Goal: Task Accomplishment & Management: Complete application form

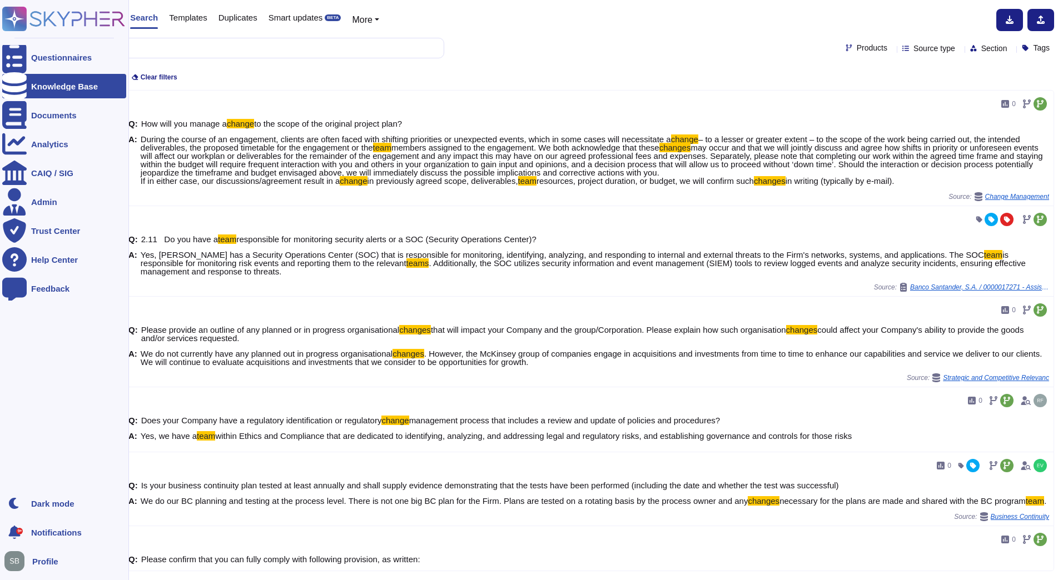
click at [24, 16] on rect at bounding box center [14, 19] width 24 height 24
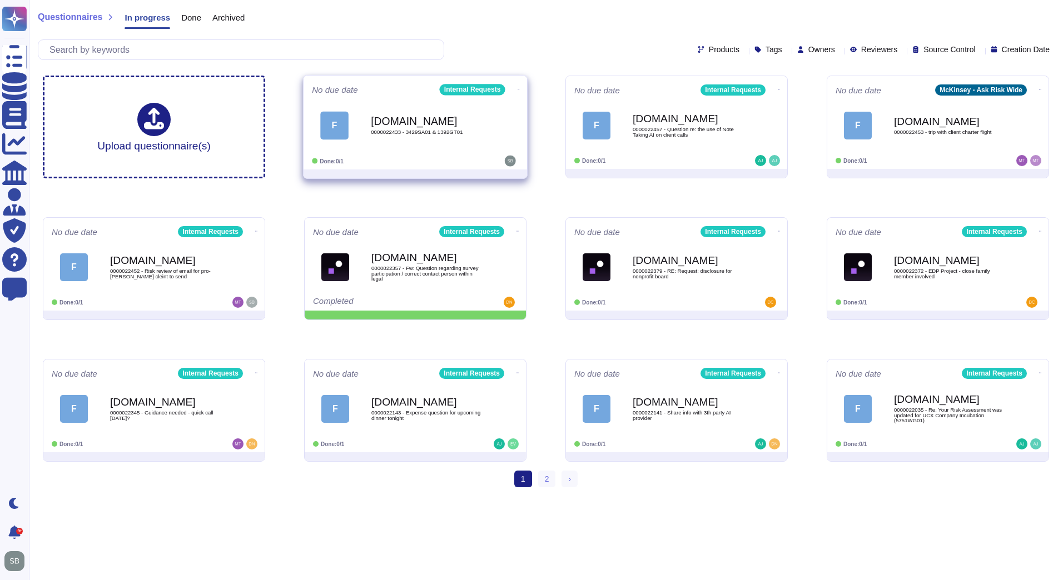
click at [397, 146] on div "Force.com 0000022433 - 3429SA01 & 1392GT01" at bounding box center [427, 125] width 112 height 45
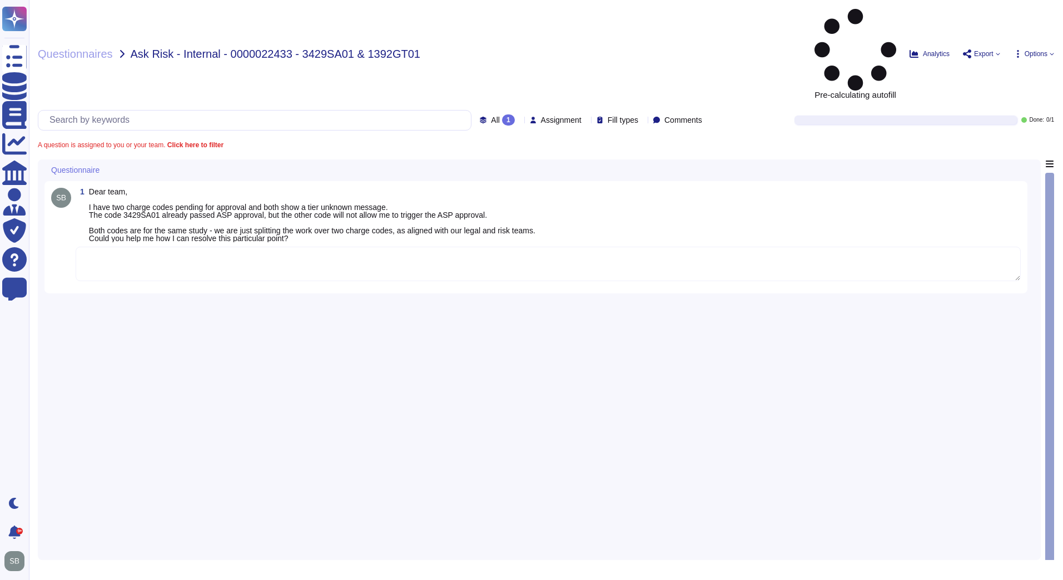
click at [119, 247] on textarea at bounding box center [548, 264] width 945 height 34
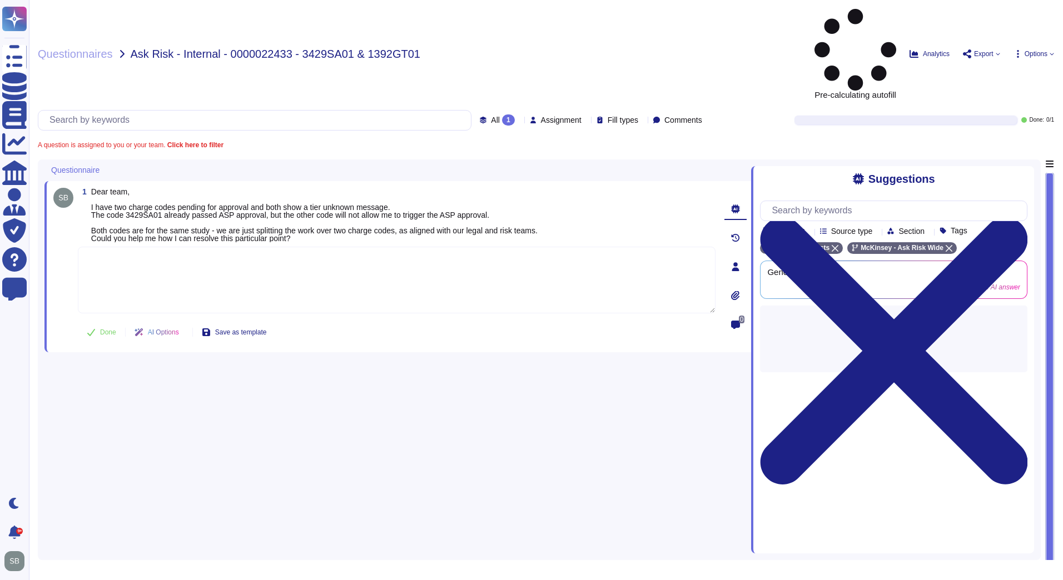
paste textarea "RPs can submit a request to initiate the diligence process for entities with a …"
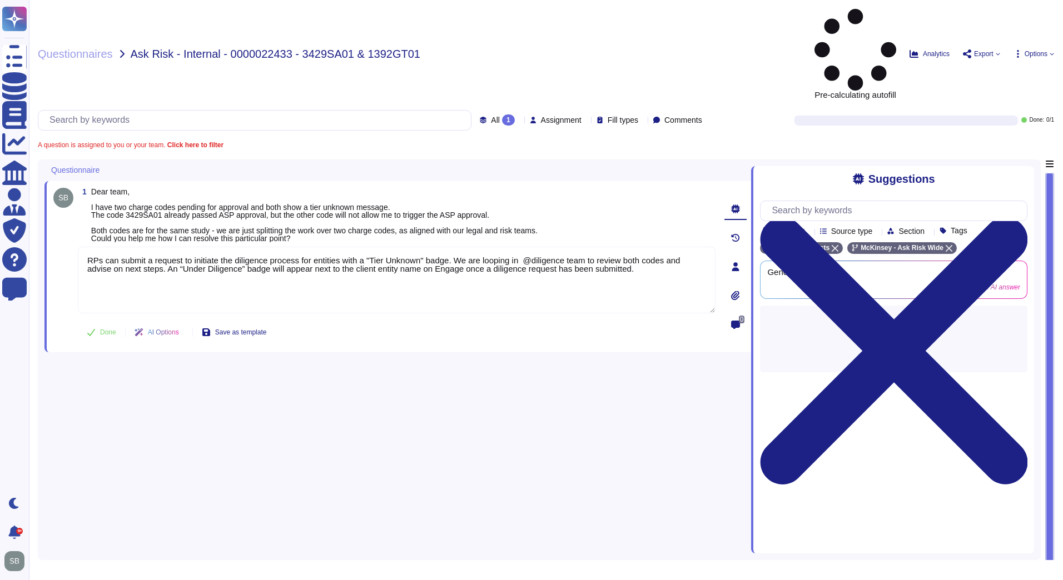
click at [95, 328] on icon at bounding box center [91, 332] width 9 height 9
type textarea "RPs can submit a request to initiate the diligence process for entities with a …"
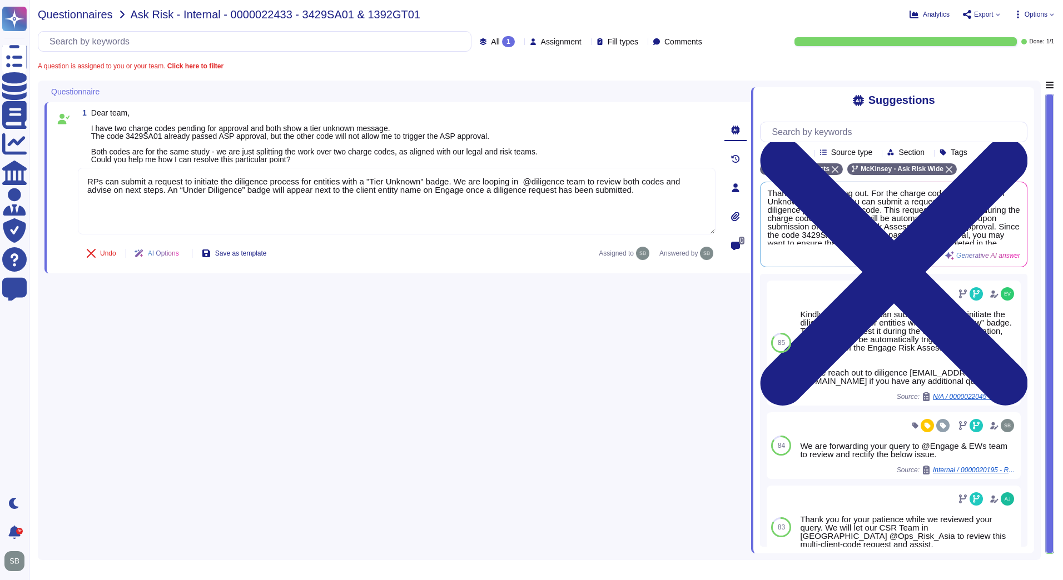
click at [78, 14] on span "Questionnaires" at bounding box center [75, 14] width 75 height 11
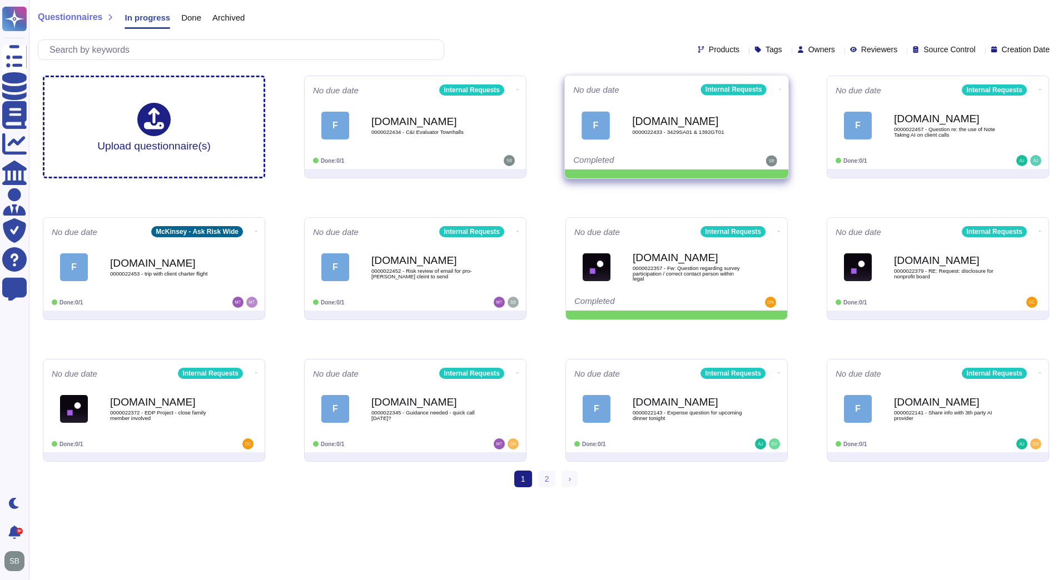
click at [779, 88] on icon at bounding box center [780, 89] width 2 height 3
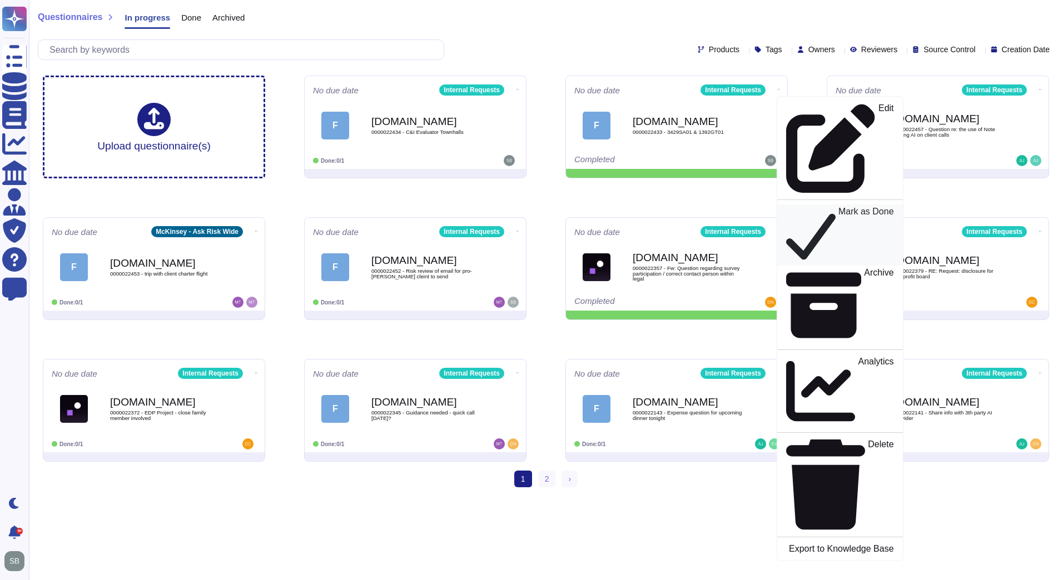
drag, startPoint x: 801, startPoint y: 132, endPoint x: 793, endPoint y: 133, distance: 9.0
click at [838, 207] on p "Mark as Done" at bounding box center [866, 235] width 56 height 56
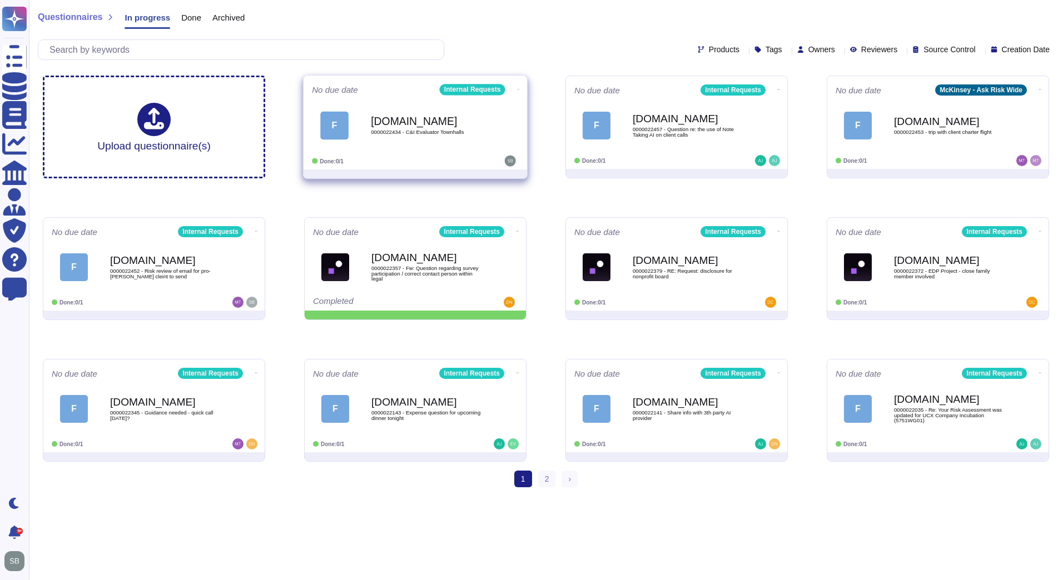
click at [414, 118] on b "[DOMAIN_NAME]" at bounding box center [427, 121] width 112 height 11
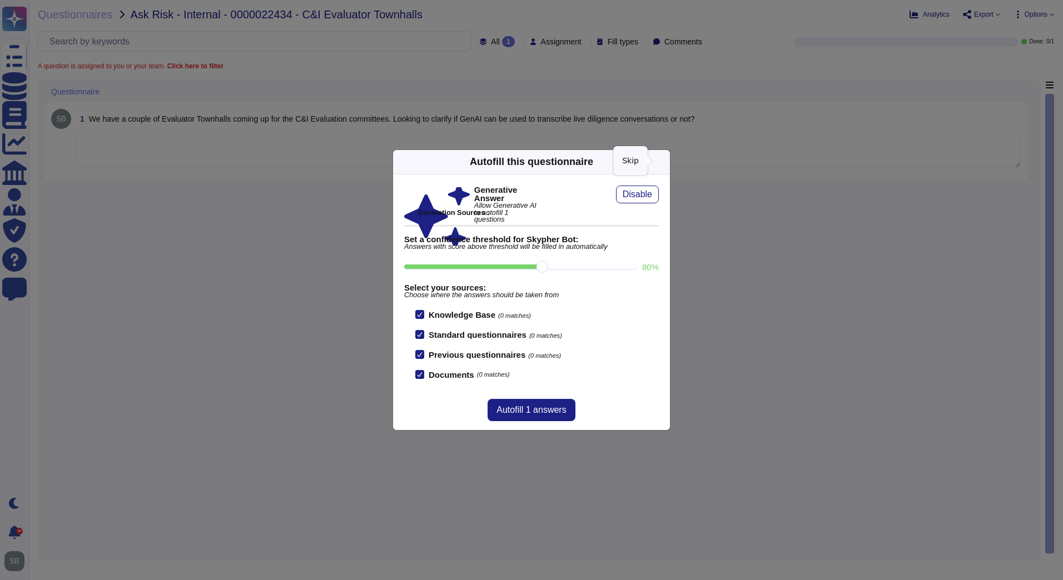
click at [663, 162] on icon at bounding box center [663, 162] width 0 height 0
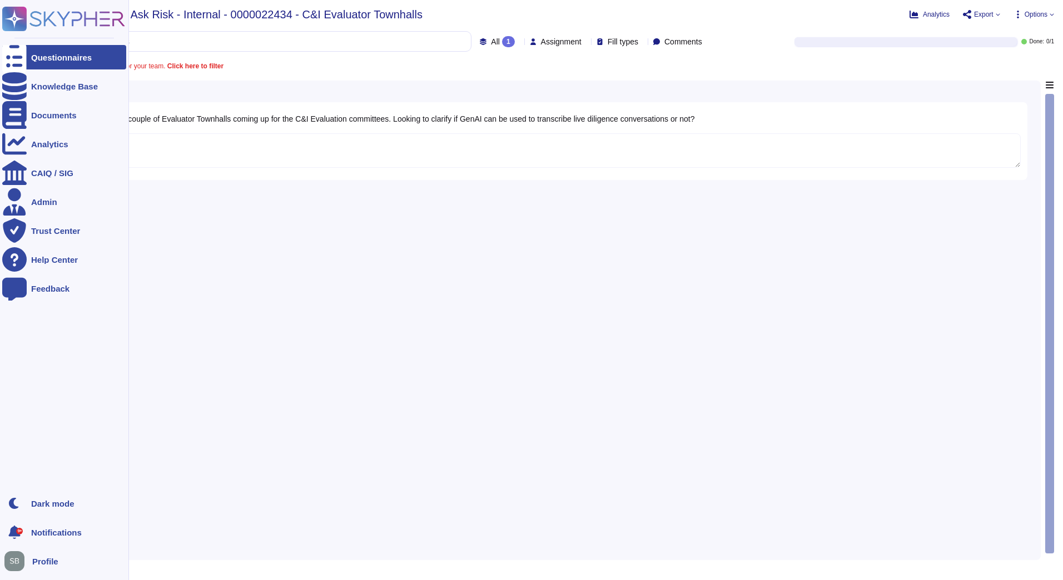
click at [22, 52] on div at bounding box center [14, 57] width 24 height 24
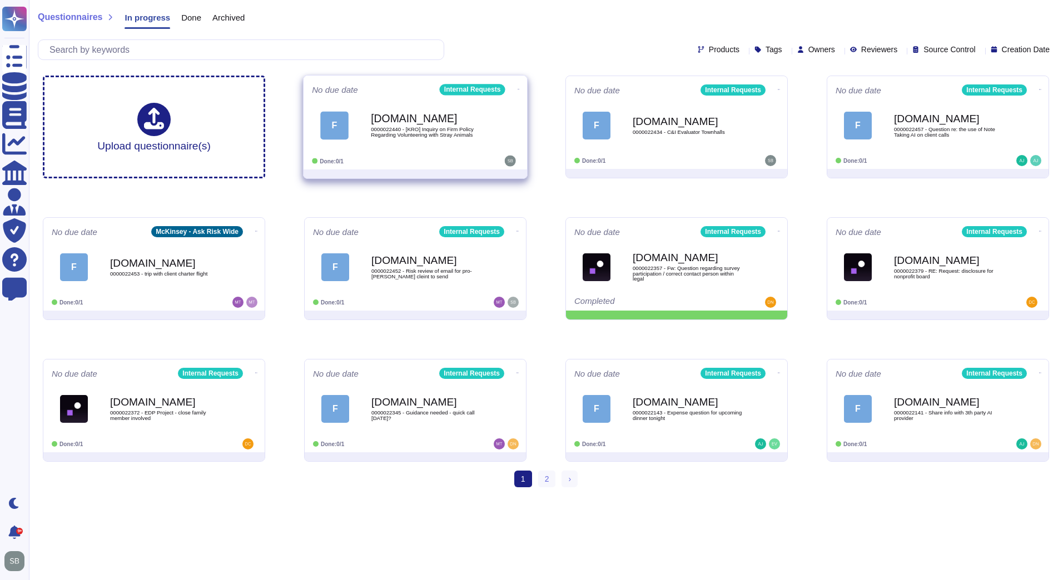
click at [436, 140] on div "Force.com 0000022440 - [KRO] Inquiry on Firm Policy Regarding Volunteering with…" at bounding box center [427, 125] width 112 height 45
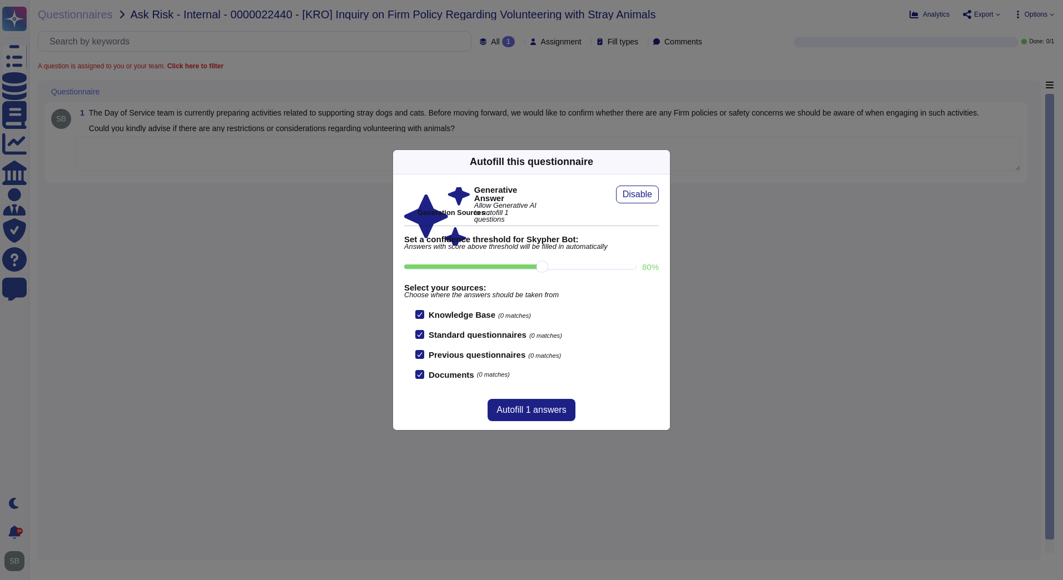
click at [663, 162] on icon at bounding box center [663, 162] width 0 height 0
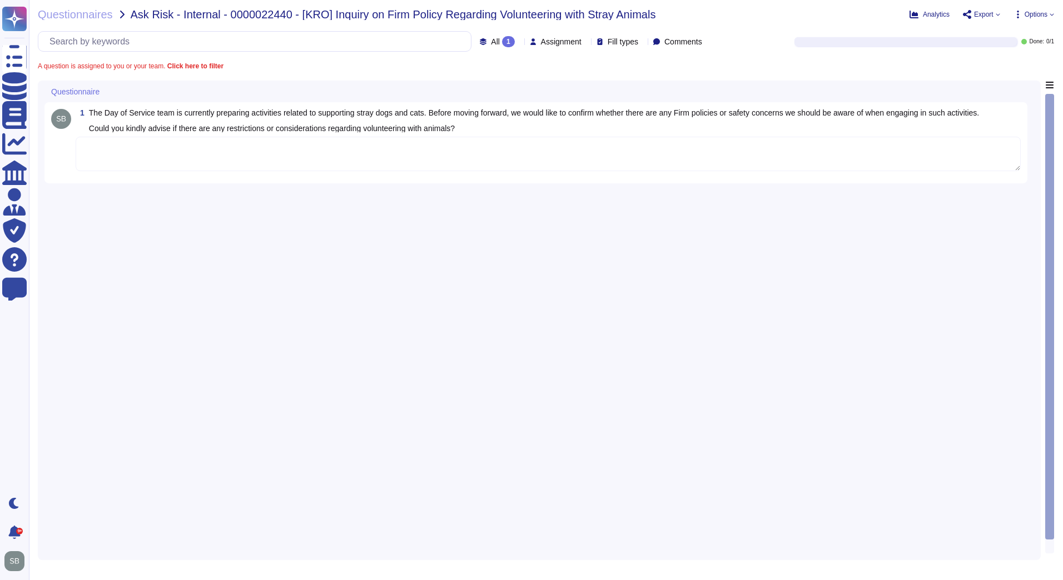
click at [489, 159] on textarea at bounding box center [548, 154] width 945 height 34
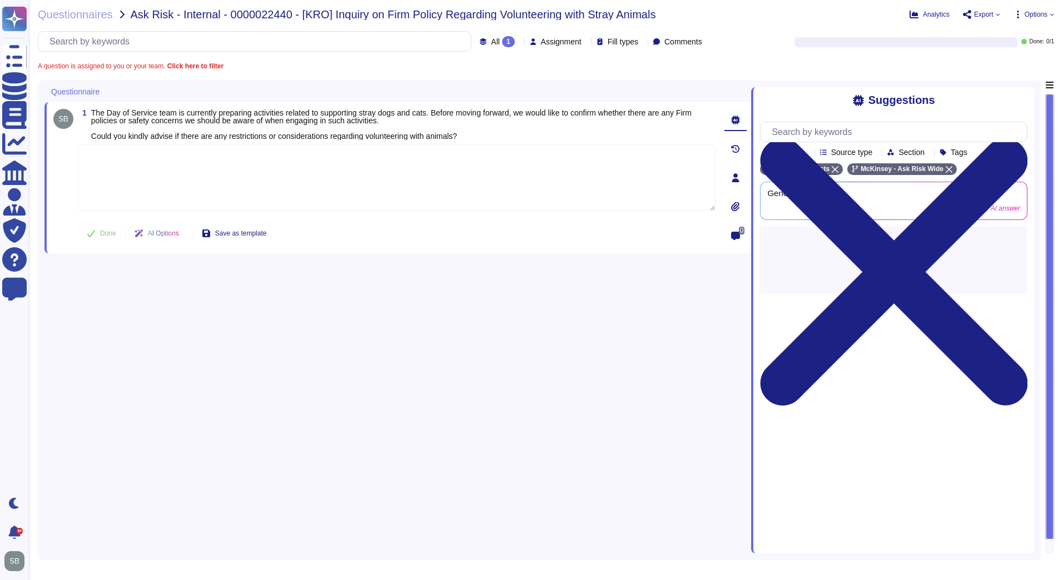
paste textarea "For your awareness, we are sharing with you the Firm’s McK Serves Risk Guardrai…"
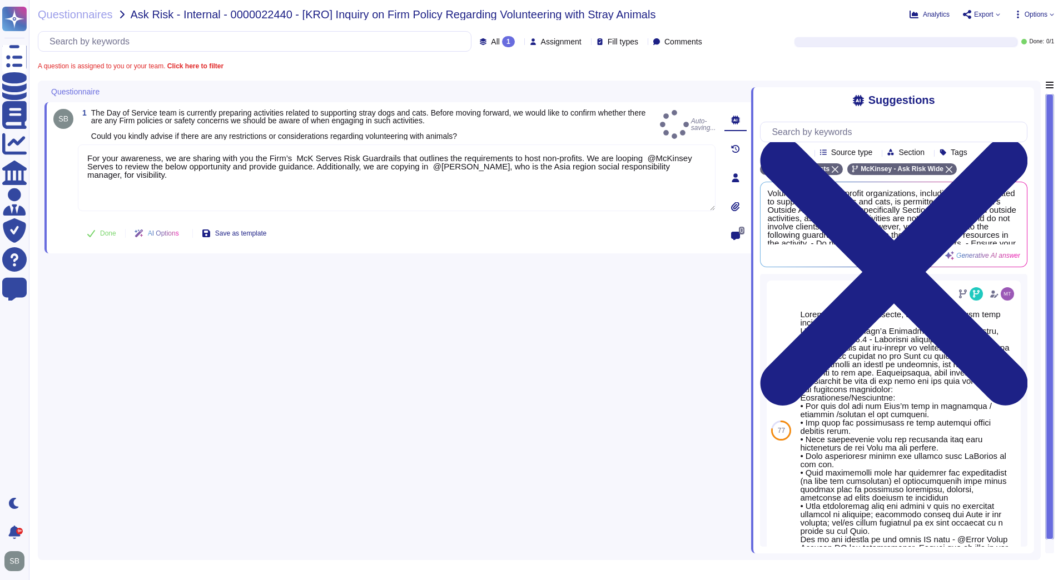
type textarea "For your awareness, we are sharing with you the Firm’s McK Serves Risk Guardrai…"
click at [106, 232] on span "Done" at bounding box center [108, 233] width 16 height 7
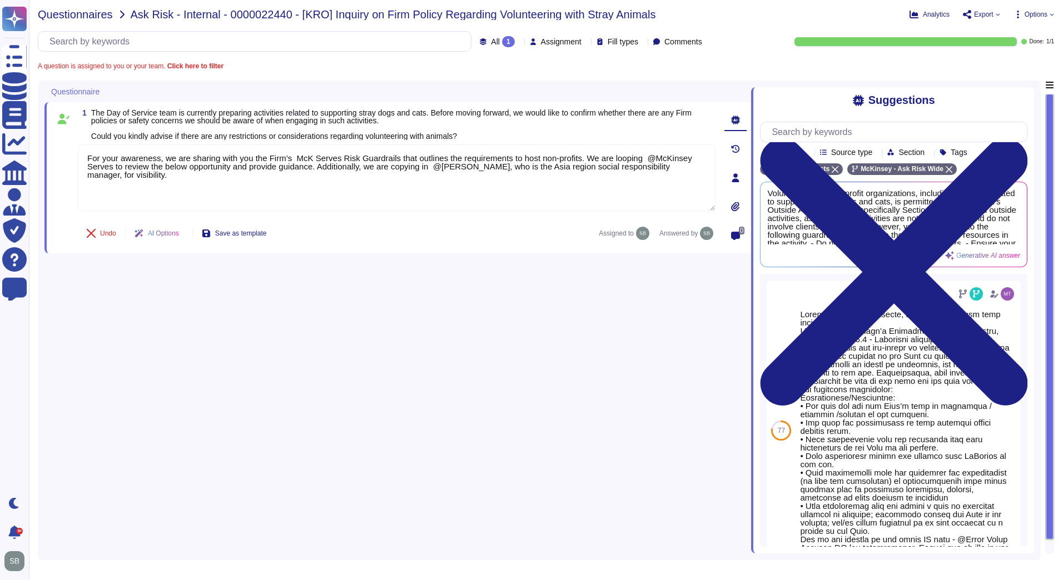
click at [88, 18] on span "Questionnaires" at bounding box center [75, 14] width 75 height 11
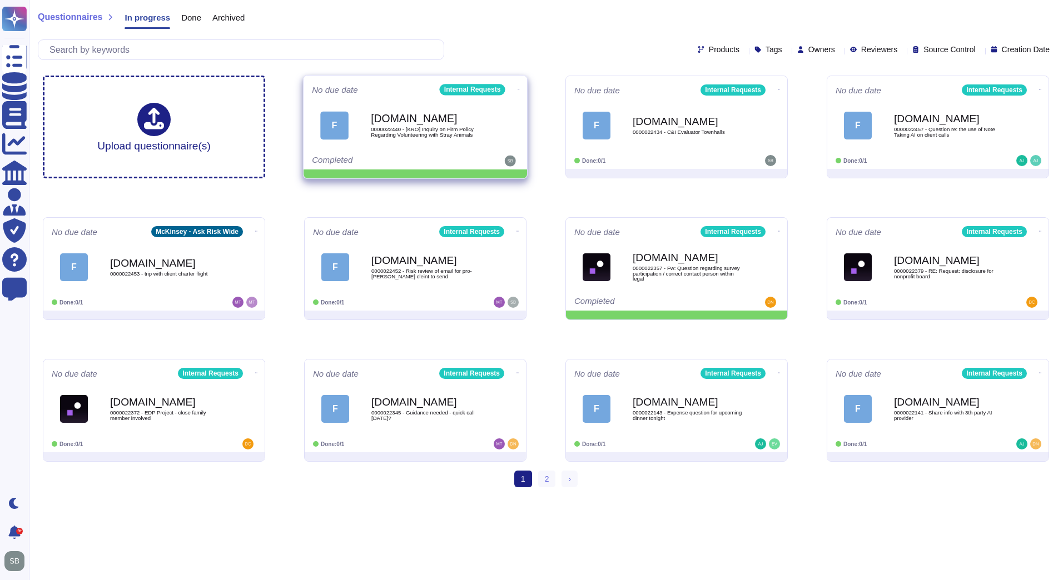
click at [517, 88] on icon at bounding box center [518, 89] width 2 height 3
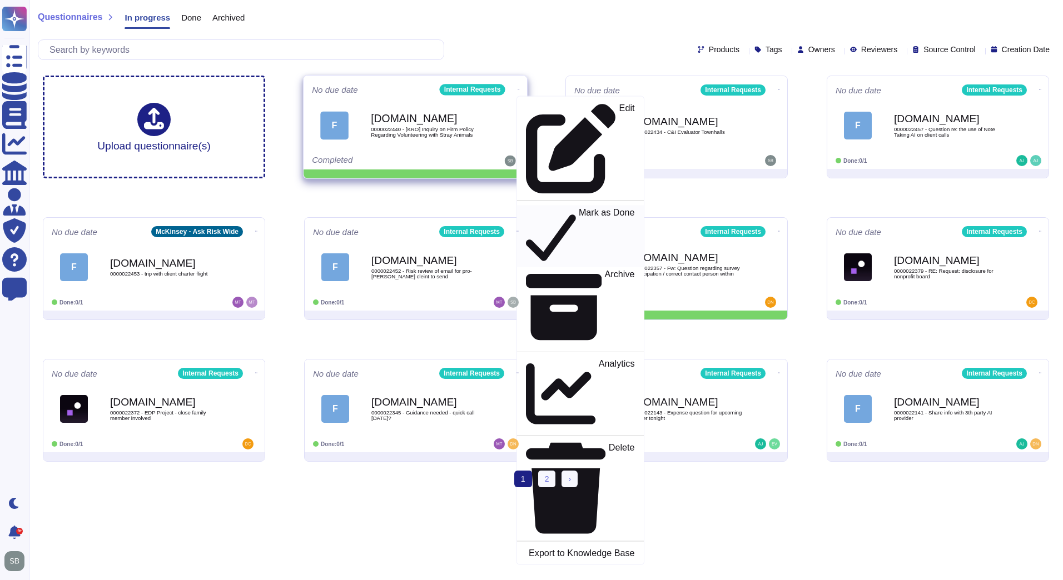
click at [579, 208] on p "Mark as Done" at bounding box center [607, 236] width 56 height 57
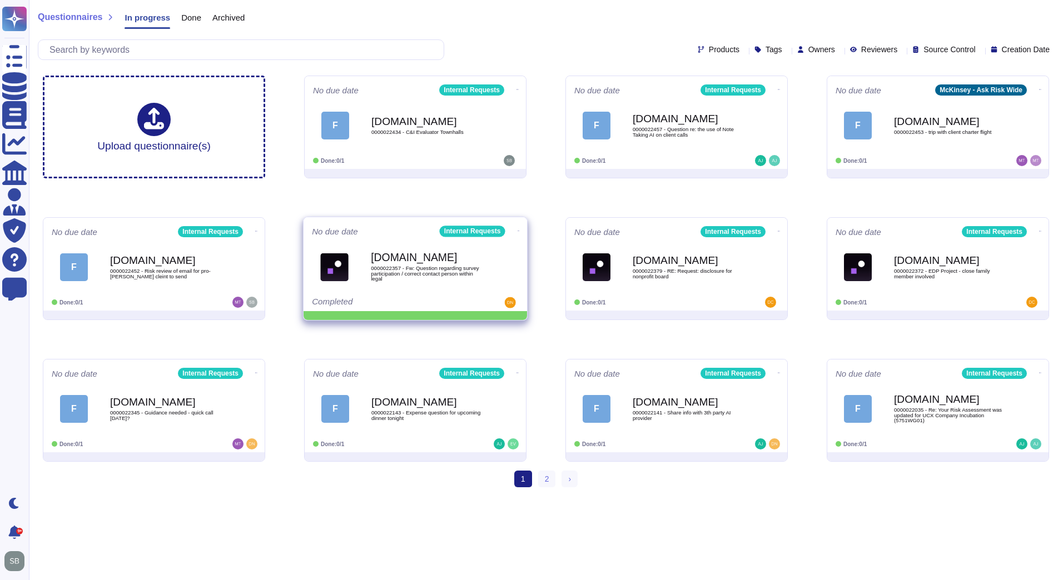
click at [517, 230] on icon at bounding box center [518, 231] width 2 height 3
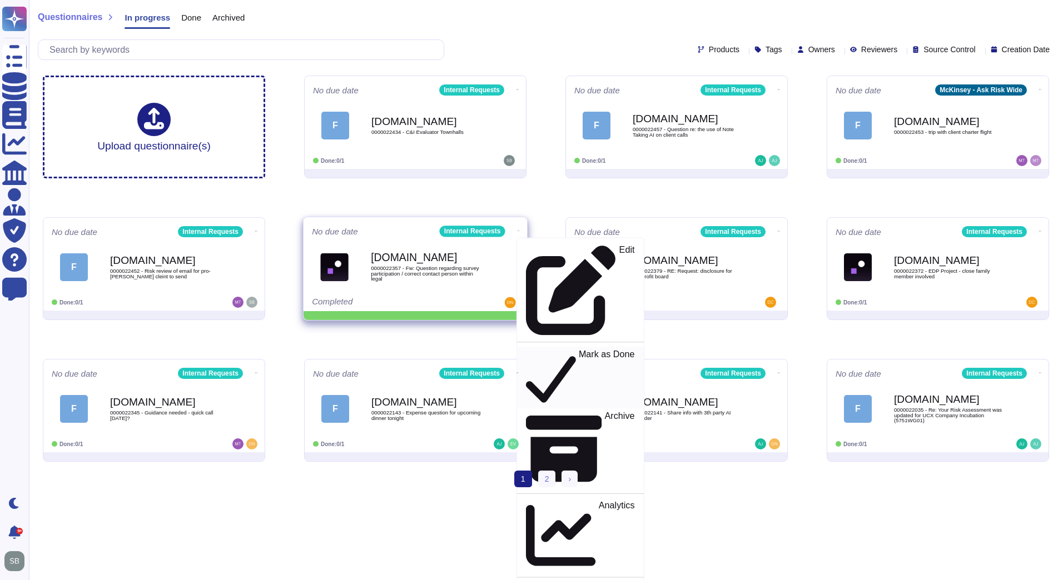
click at [579, 350] on p "Mark as Done" at bounding box center [607, 378] width 56 height 57
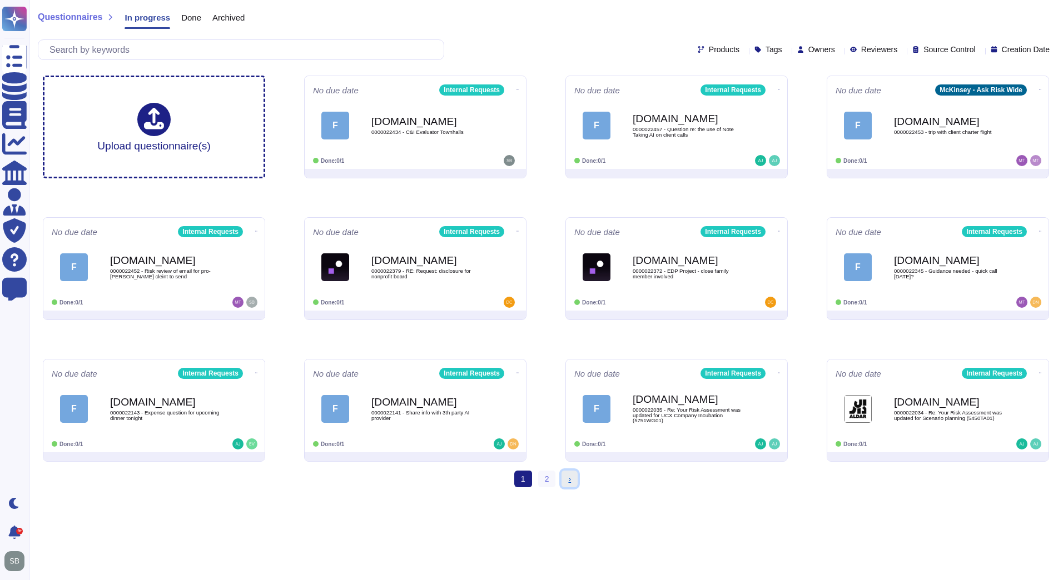
click at [567, 477] on link "› Next" at bounding box center [569, 479] width 16 height 17
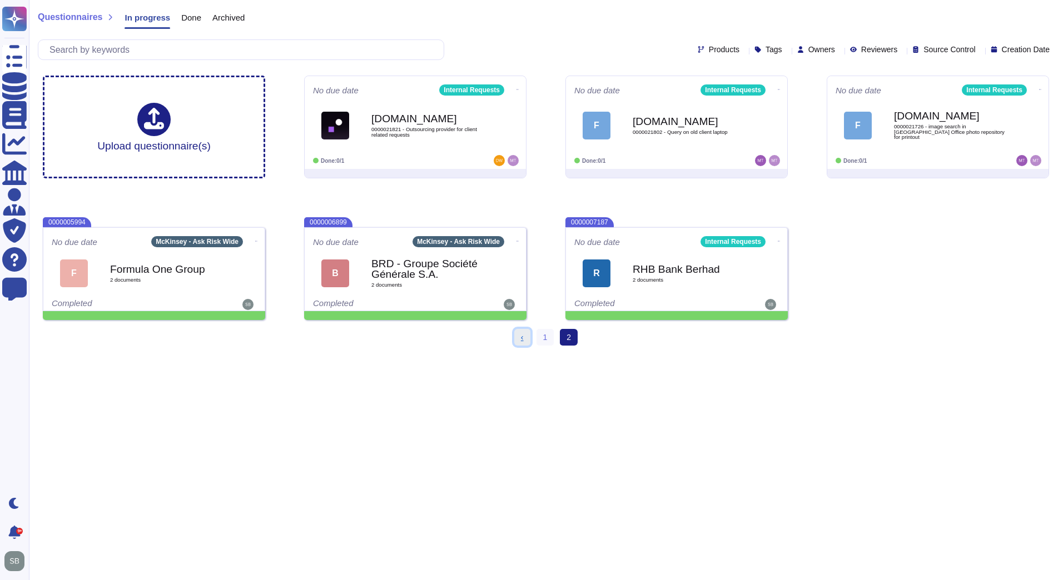
click at [522, 343] on link "‹ Previous" at bounding box center [522, 337] width 16 height 17
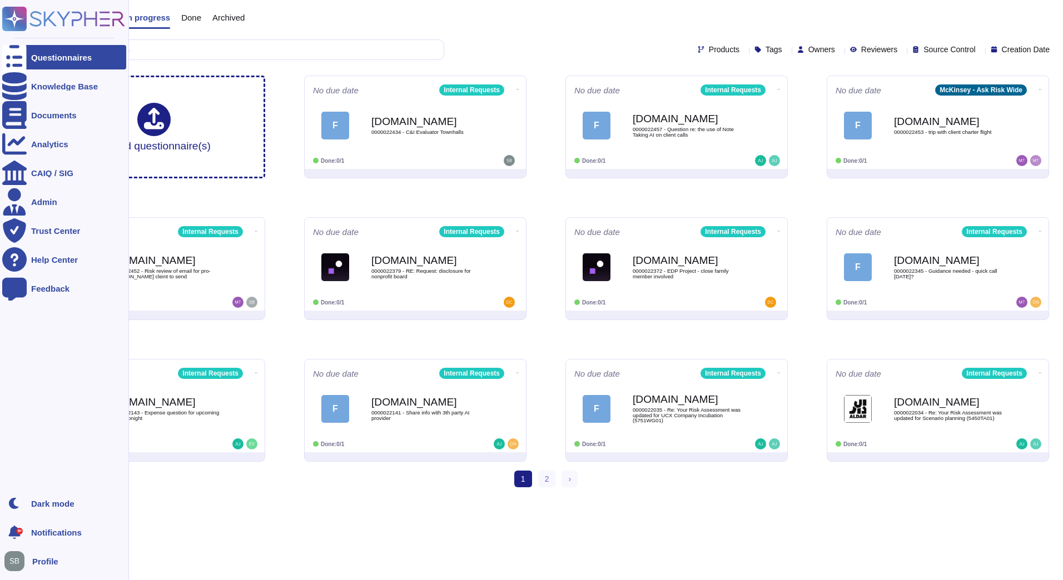
click at [19, 20] on rect at bounding box center [14, 19] width 24 height 24
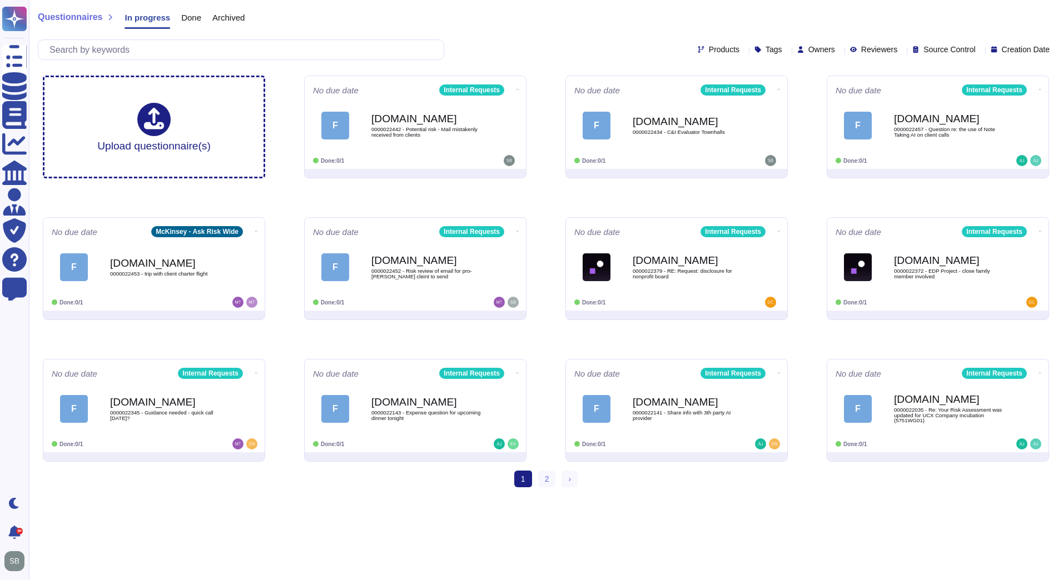
click at [431, 133] on span "0000022442 - Potential risk - Mail mistakenly received from clients" at bounding box center [426, 132] width 111 height 11
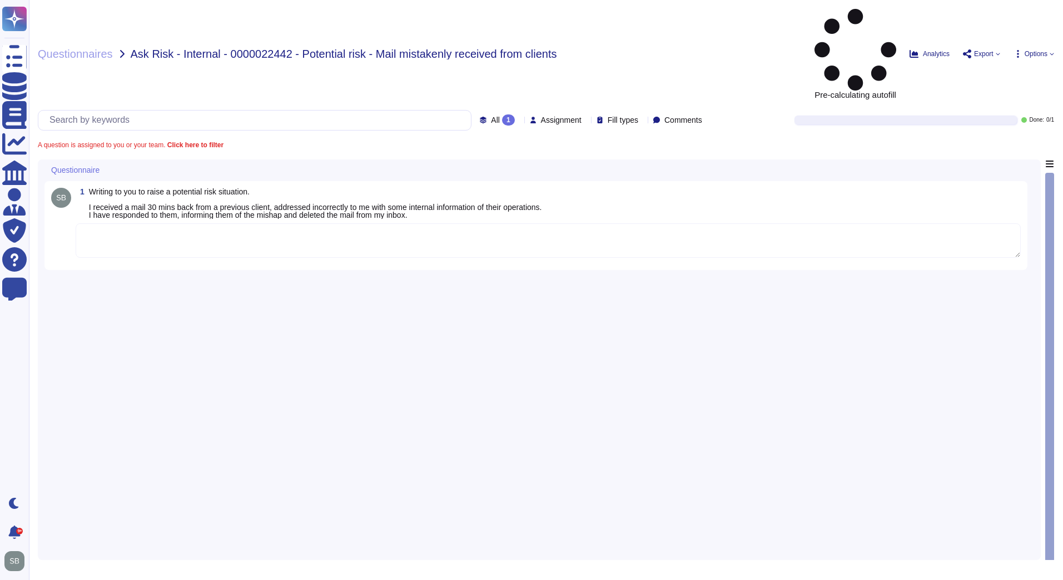
click at [166, 223] on textarea at bounding box center [548, 240] width 945 height 34
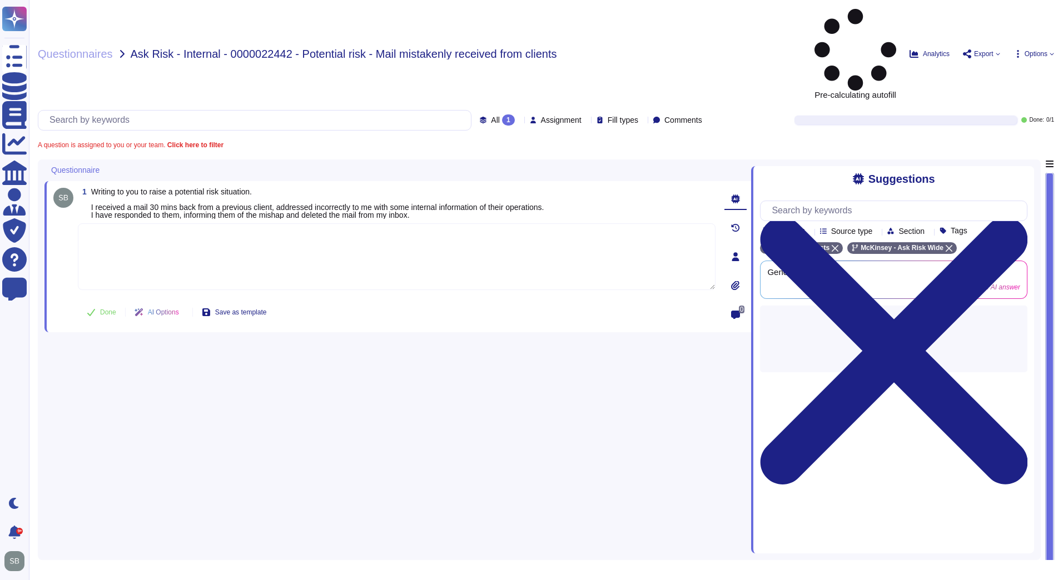
paste textarea "We are connecting you with @SOC team to review the below incident and advise on…"
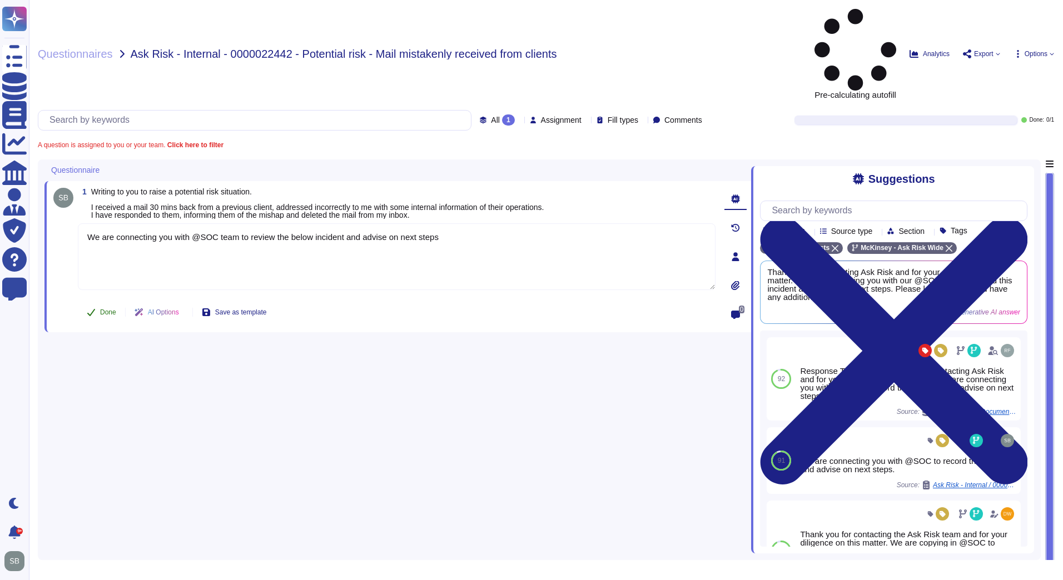
click at [104, 309] on span "Done" at bounding box center [108, 312] width 16 height 7
type textarea "We are connecting you with @SOC team to review the below incident and advise on…"
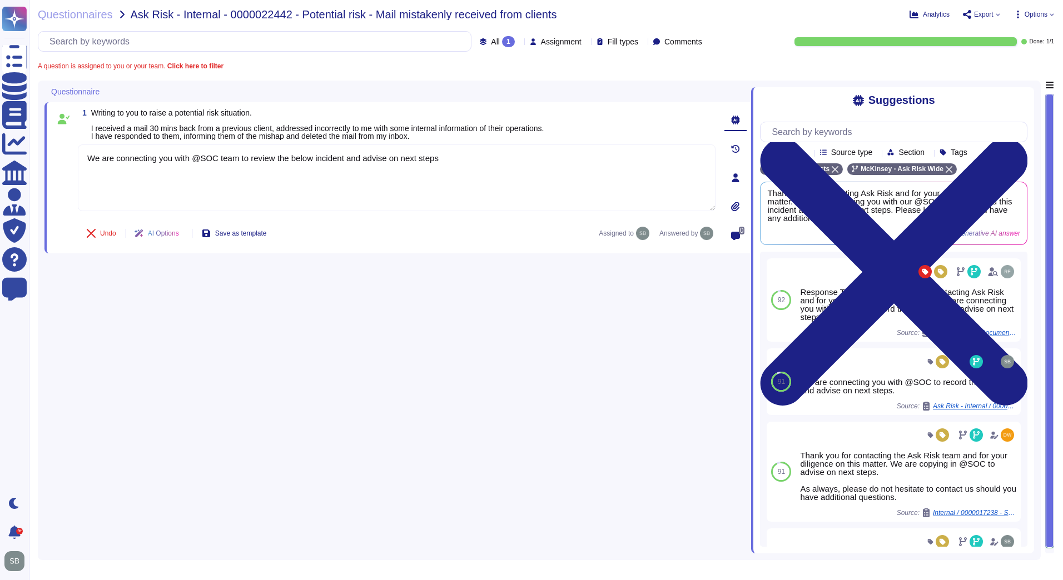
click at [57, 8] on div "Questionnaires Ask Risk - Internal - 0000022442 - Potential risk - Mail mistake…" at bounding box center [546, 290] width 1034 height 580
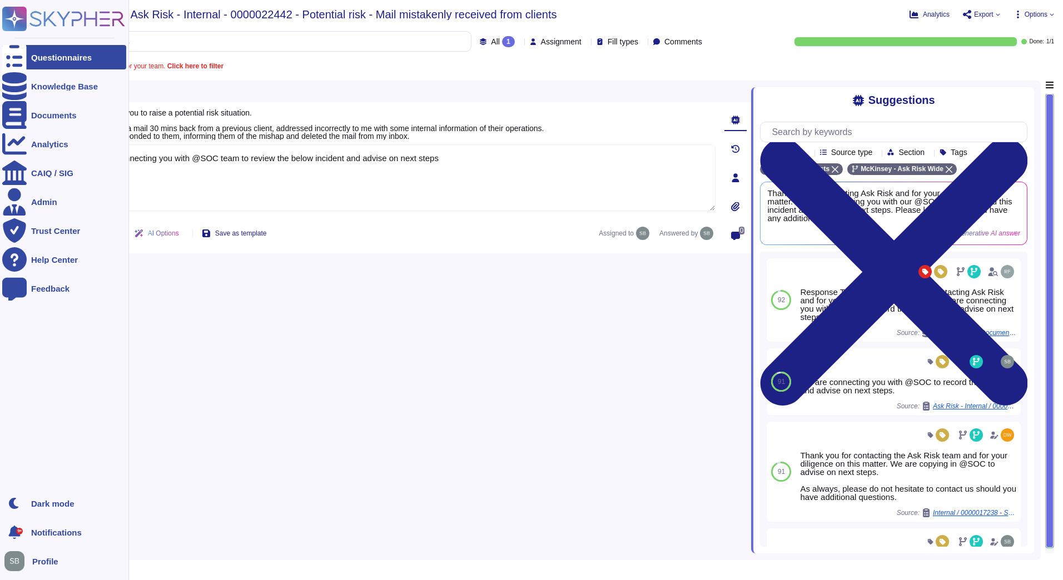
click at [16, 18] on icon at bounding box center [15, 19] width 22 height 22
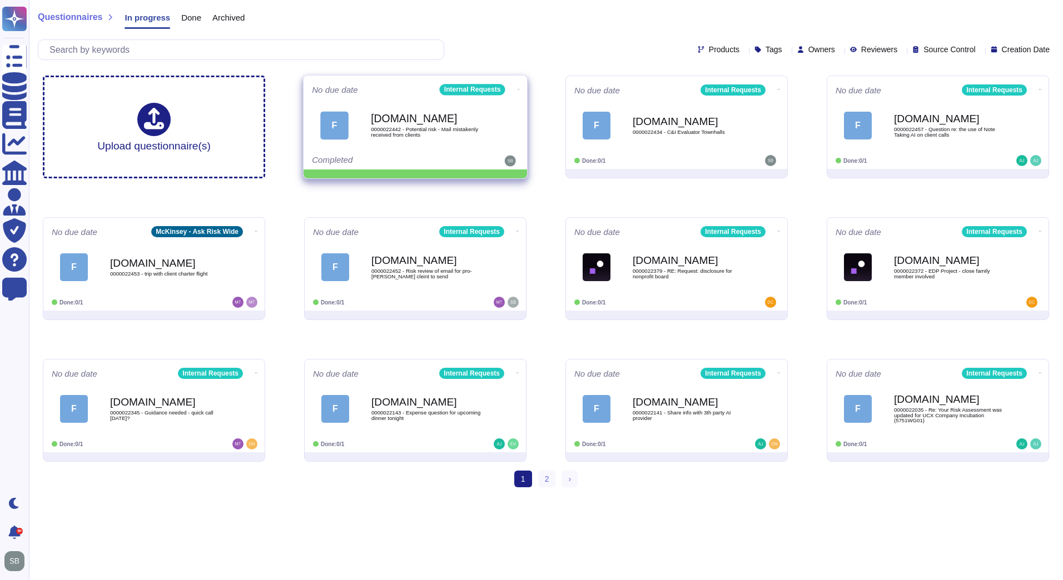
click at [517, 89] on icon at bounding box center [518, 89] width 2 height 3
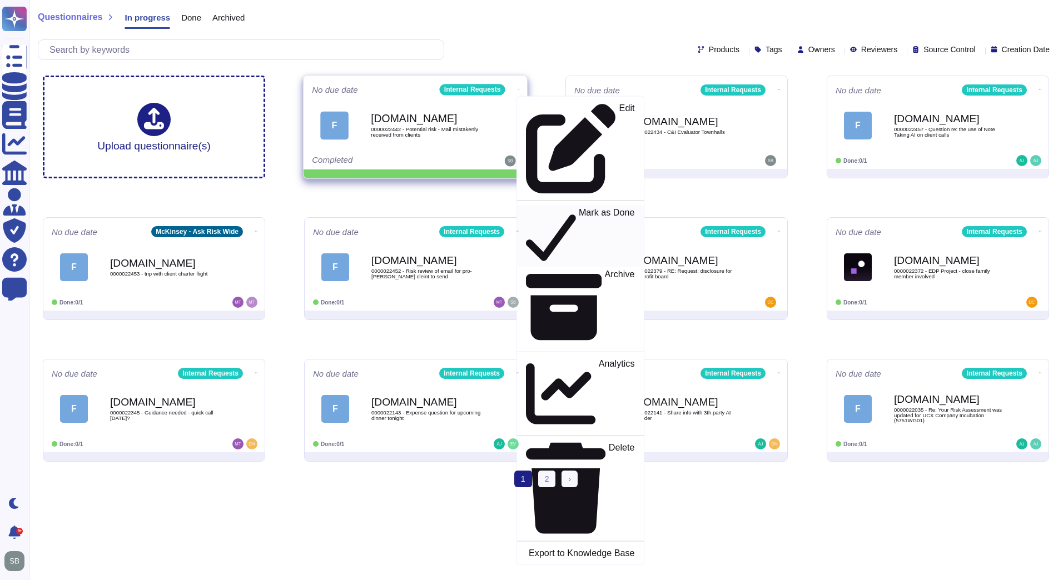
click at [579, 208] on p "Mark as Done" at bounding box center [607, 236] width 56 height 57
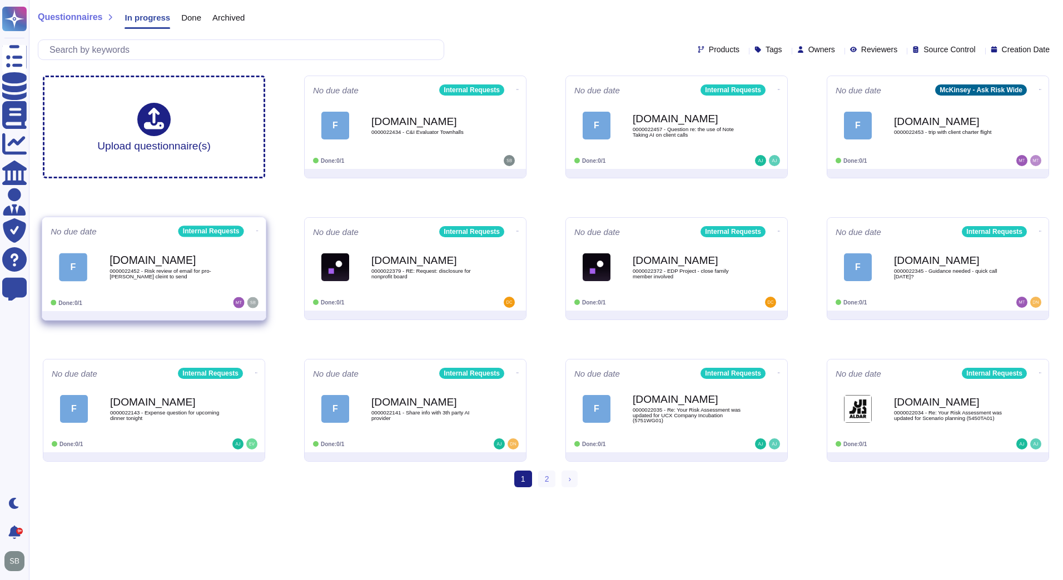
click at [180, 283] on div "[DOMAIN_NAME] 0000022452 - Risk review of email for pro-[PERSON_NAME] cleint to…" at bounding box center [165, 267] width 112 height 45
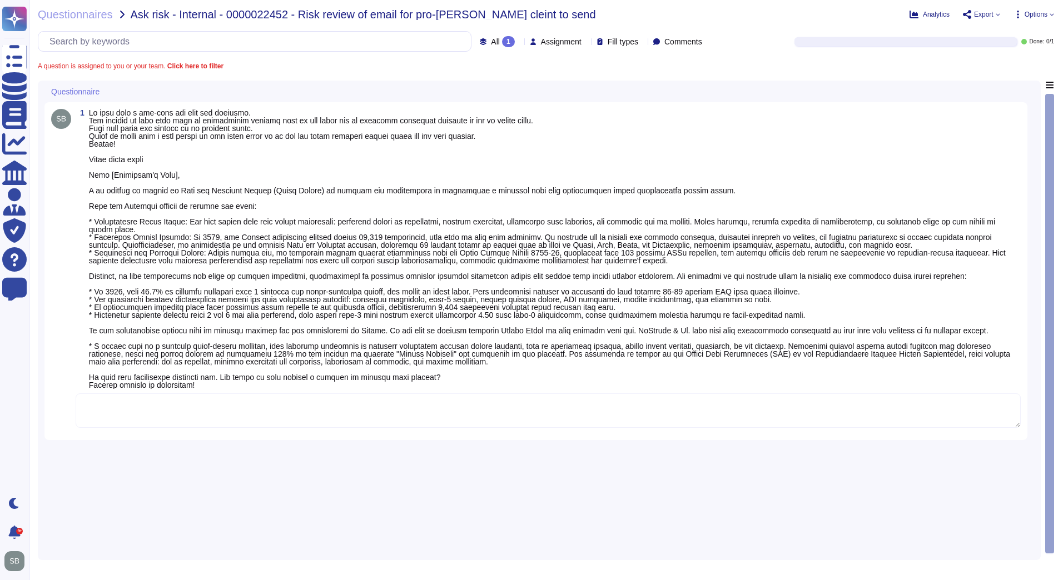
click at [136, 426] on textarea at bounding box center [548, 410] width 945 height 34
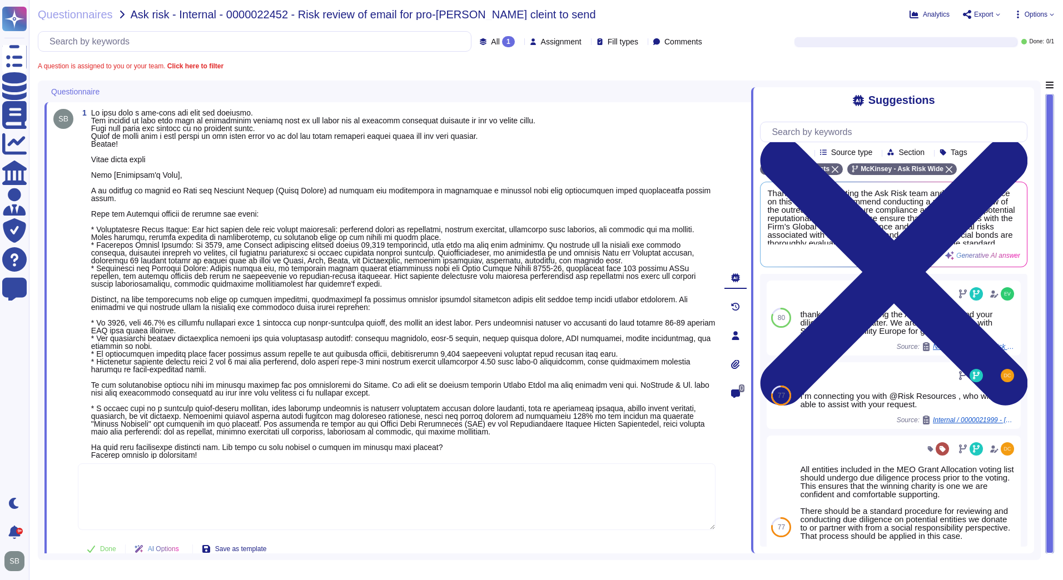
paste textarea "[PERSON_NAME] <[PERSON_NAME][EMAIL_ADDRESS][DOMAIN_NAME]>"
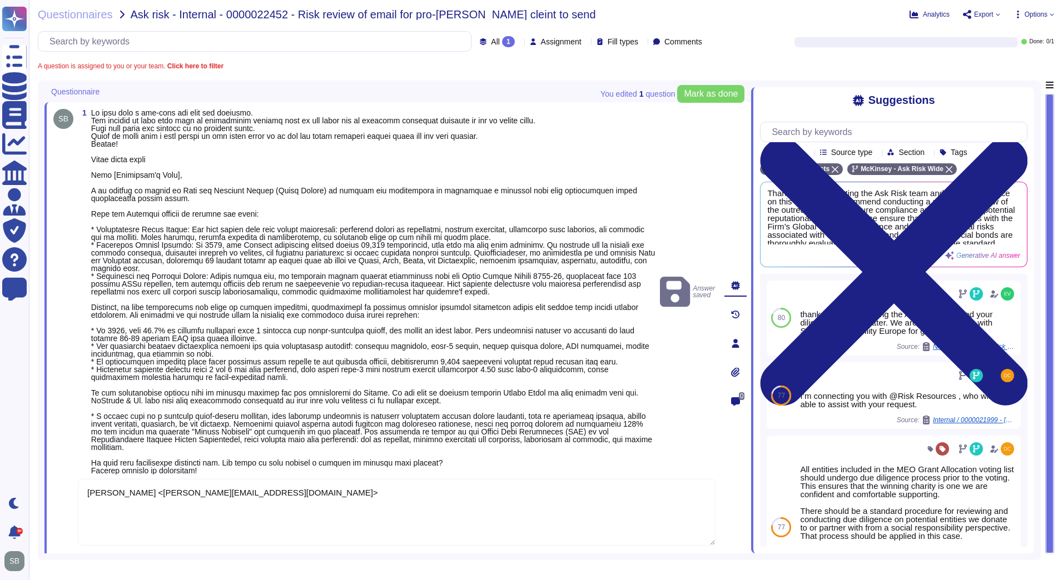
click at [265, 526] on textarea "[PERSON_NAME] <[PERSON_NAME][EMAIL_ADDRESS][DOMAIN_NAME]>" at bounding box center [396, 512] width 637 height 67
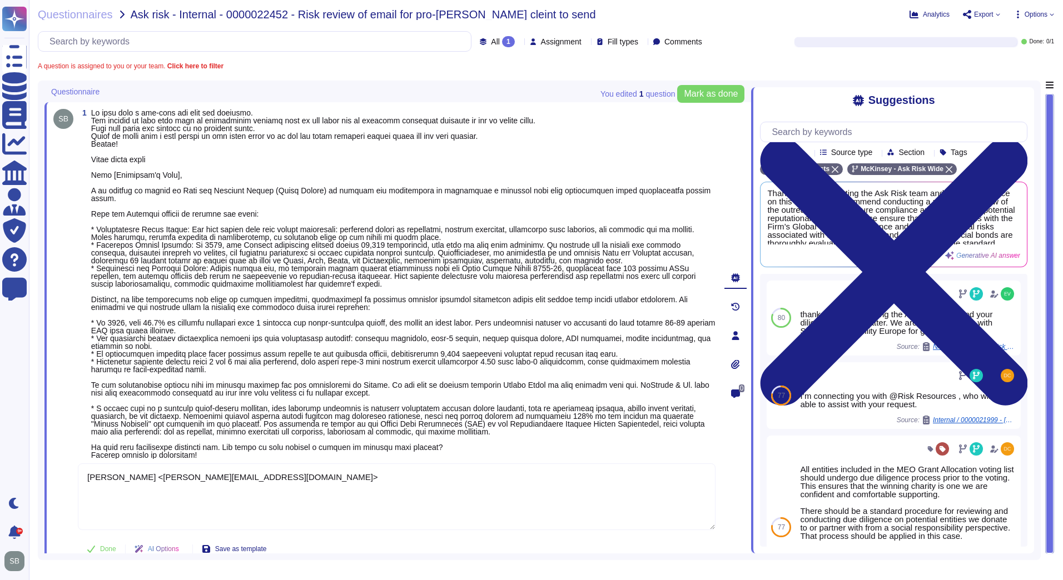
paste textarea "For your awareness, we are sharing with you the Firm’s Strategic Communications…"
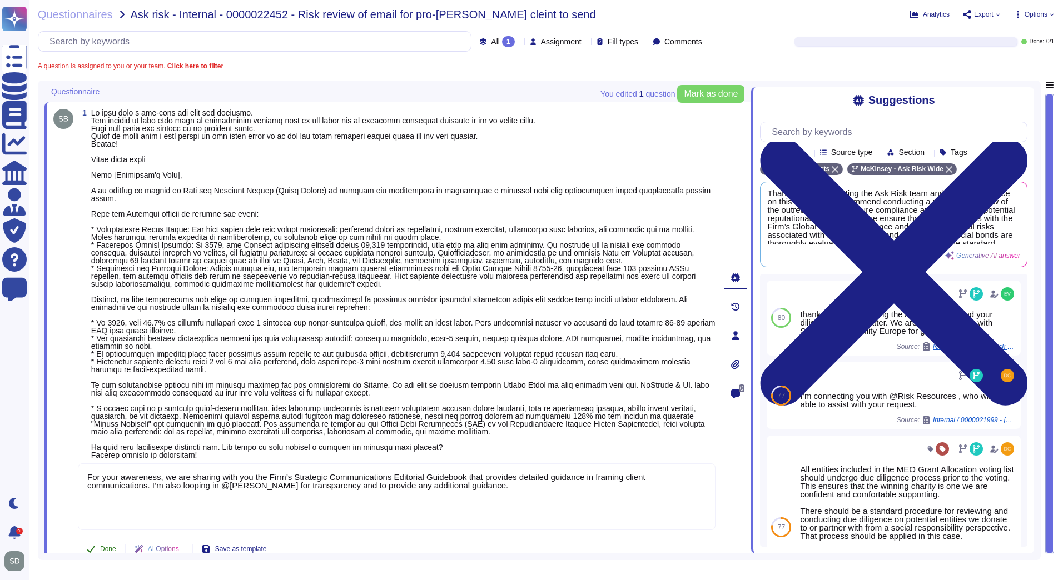
type textarea "For your awareness, we are sharing with you the Firm’s Strategic Communications…"
click at [103, 536] on div "1 For your awareness, we are sharing with you the Firm’s Strategic Communicatio…" at bounding box center [384, 336] width 662 height 454
click at [69, 17] on span "Questionnaires" at bounding box center [75, 14] width 75 height 11
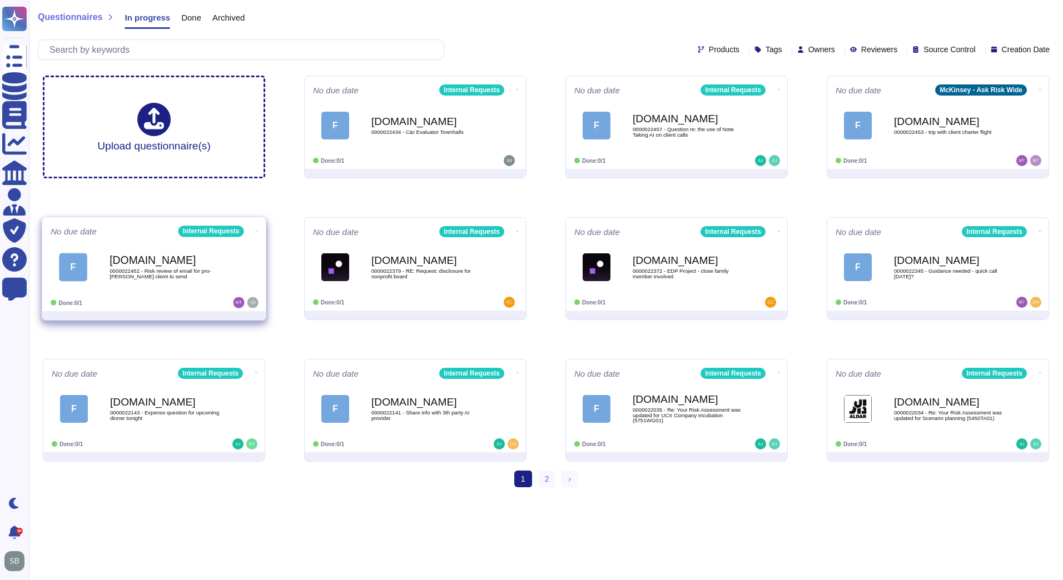
click at [215, 281] on div "[DOMAIN_NAME] 0000022452 - Risk review of email for pro-[PERSON_NAME] cleint to…" at bounding box center [165, 267] width 112 height 45
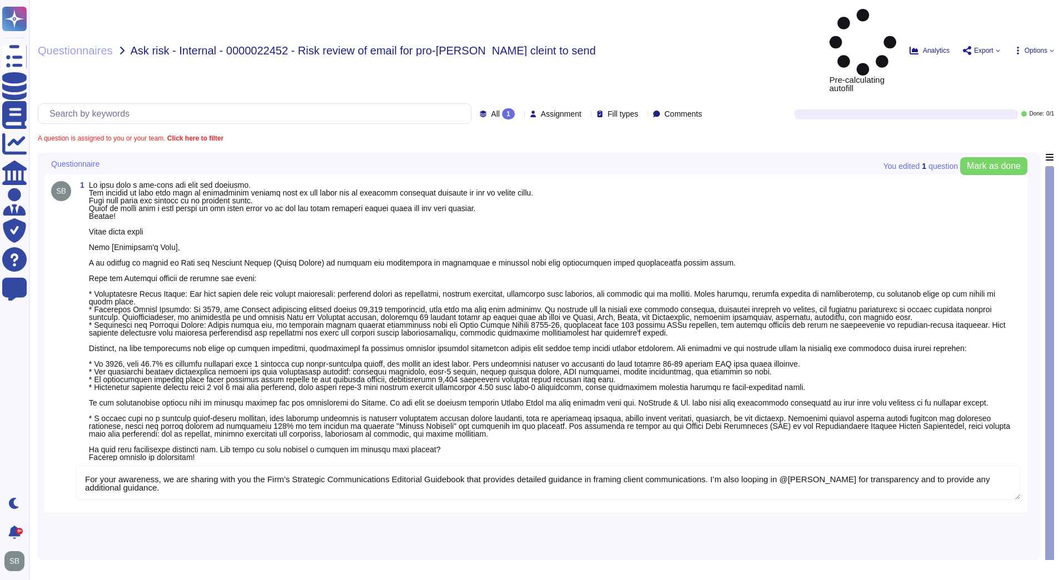
type textarea "For your awareness, we are sharing with you the Firm’s Strategic Communications…"
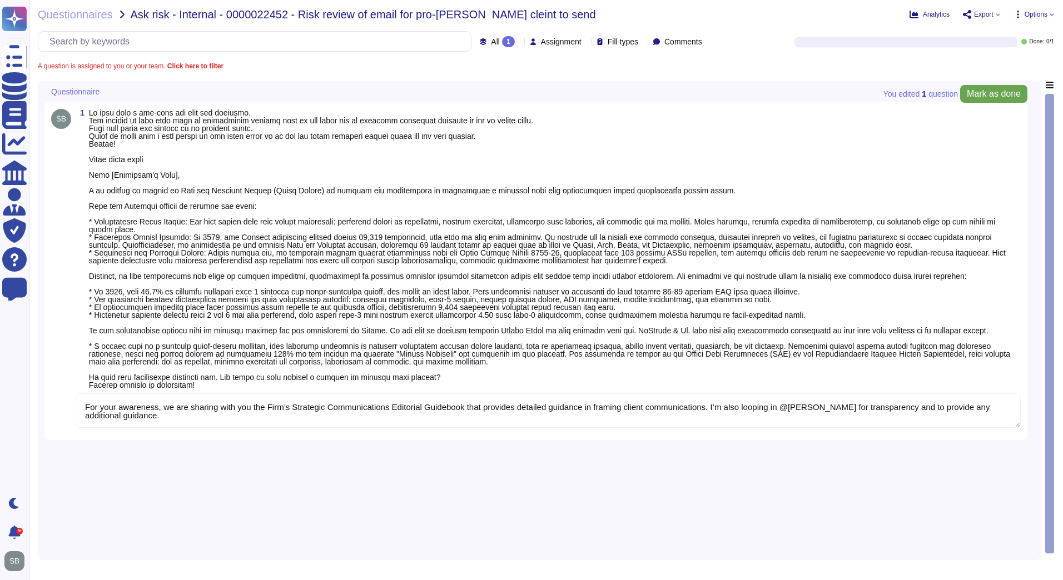
click at [1006, 92] on span "Mark as done" at bounding box center [994, 93] width 54 height 9
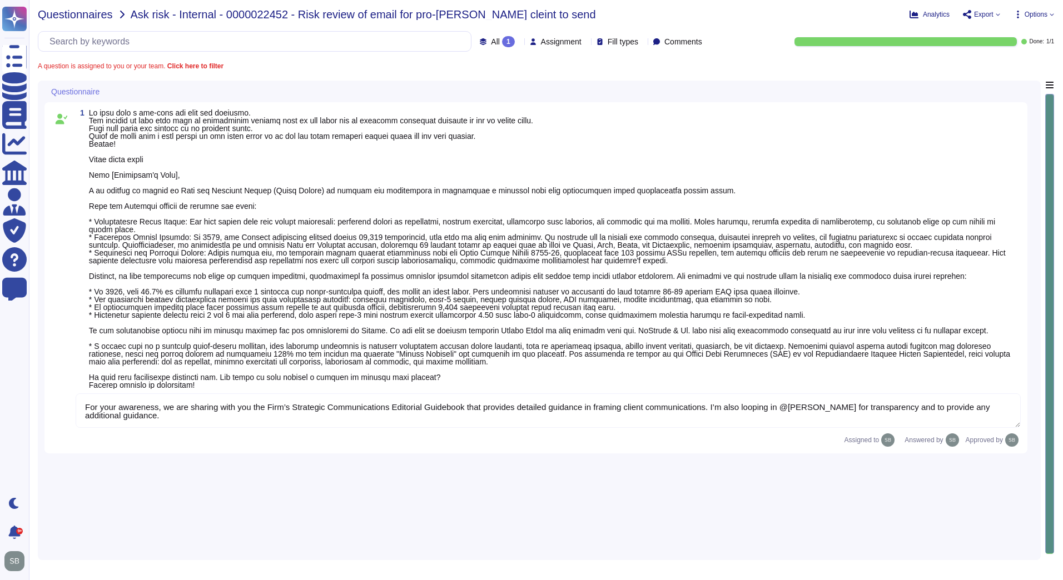
click at [78, 16] on span "Questionnaires" at bounding box center [75, 14] width 75 height 11
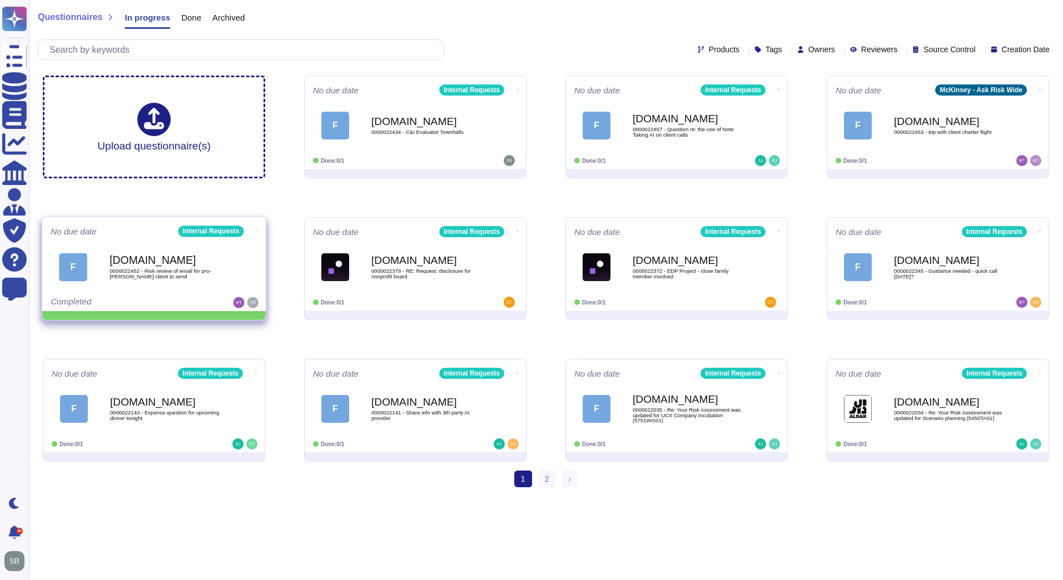
click at [256, 230] on icon at bounding box center [257, 231] width 2 height 3
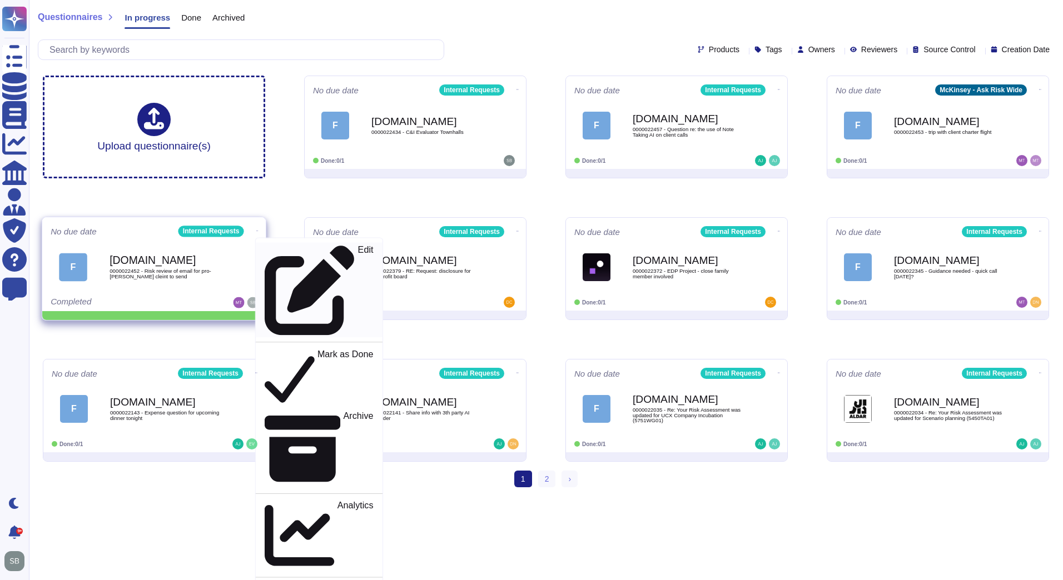
click at [290, 253] on div "Edit" at bounding box center [319, 290] width 108 height 91
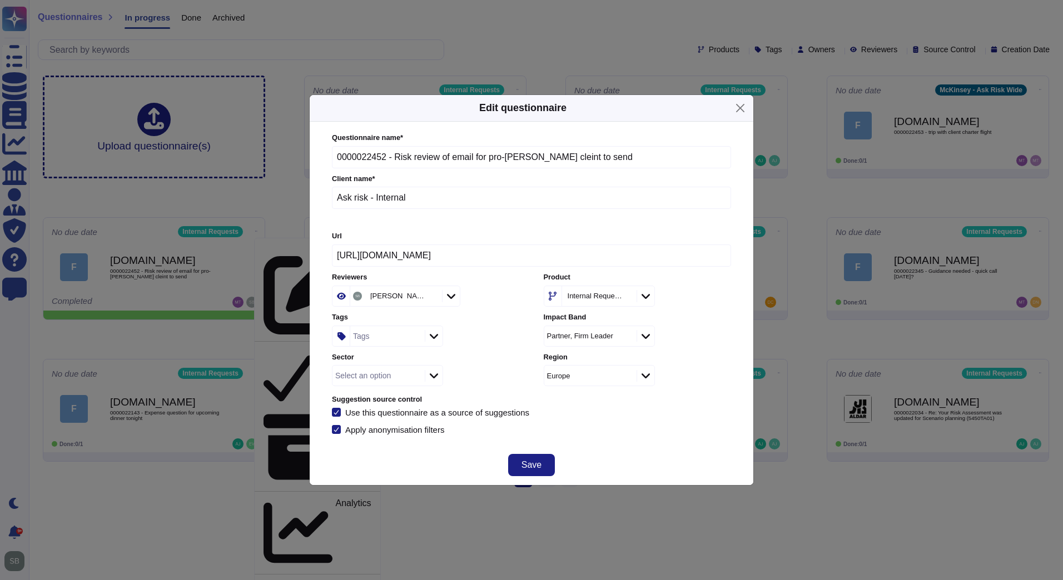
click at [375, 377] on div "Select an option" at bounding box center [363, 376] width 56 height 8
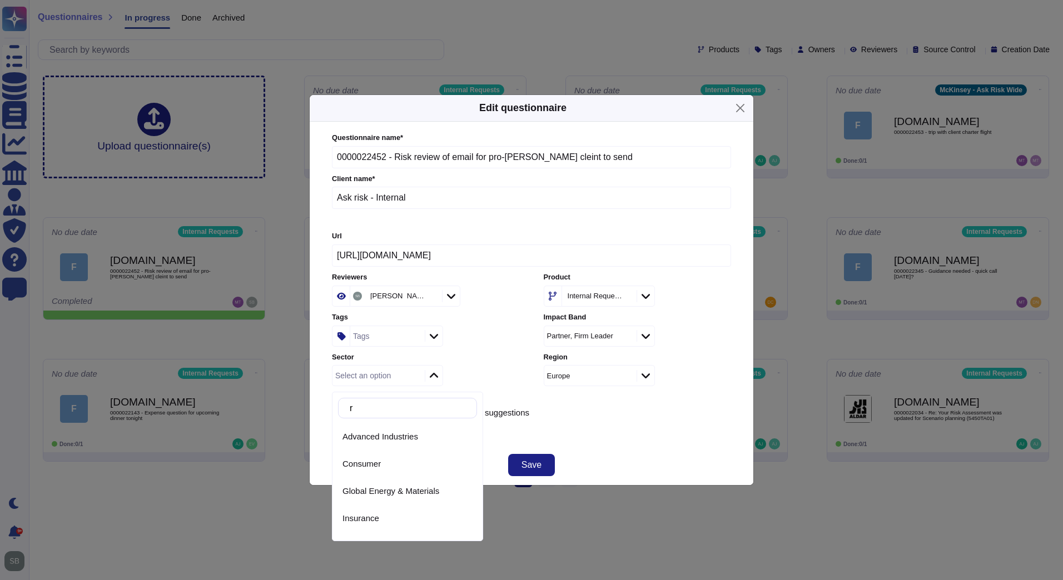
type input "re"
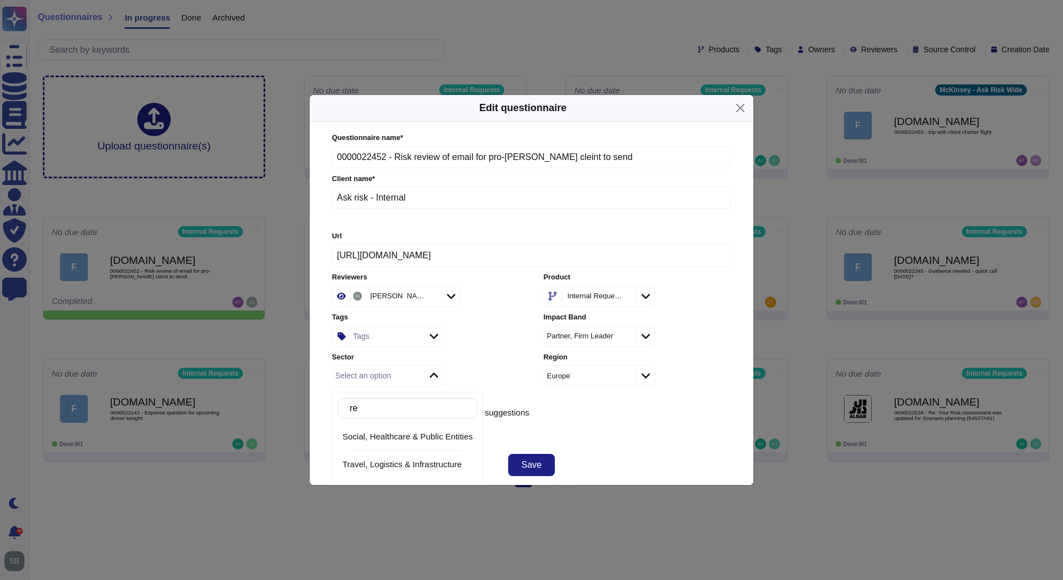
click at [364, 336] on div "Tags" at bounding box center [361, 336] width 17 height 8
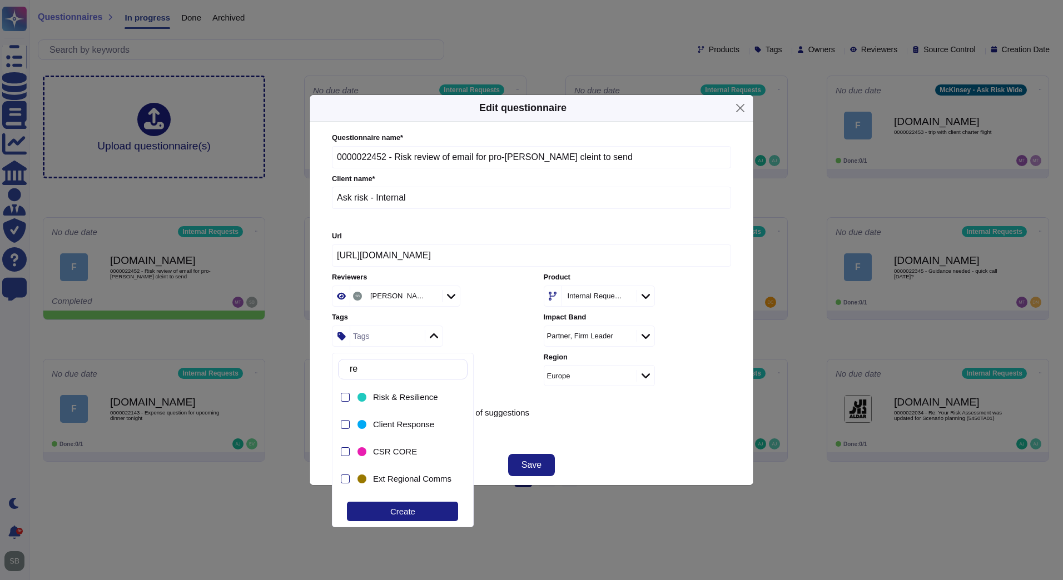
type input "reg"
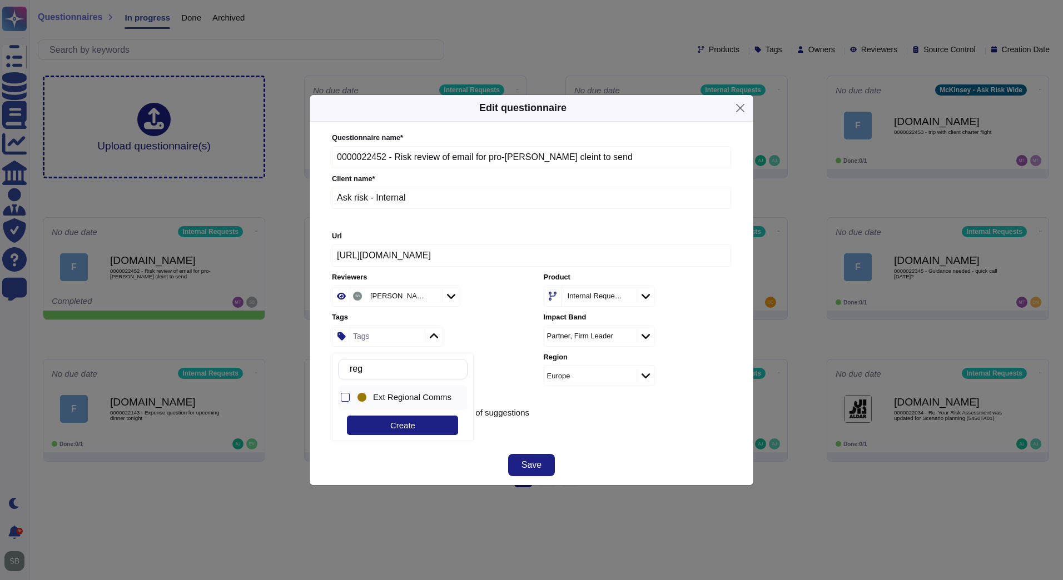
click at [410, 396] on span "Ext Regional Comms" at bounding box center [412, 397] width 78 height 10
click at [659, 447] on div "Save" at bounding box center [532, 465] width 444 height 40
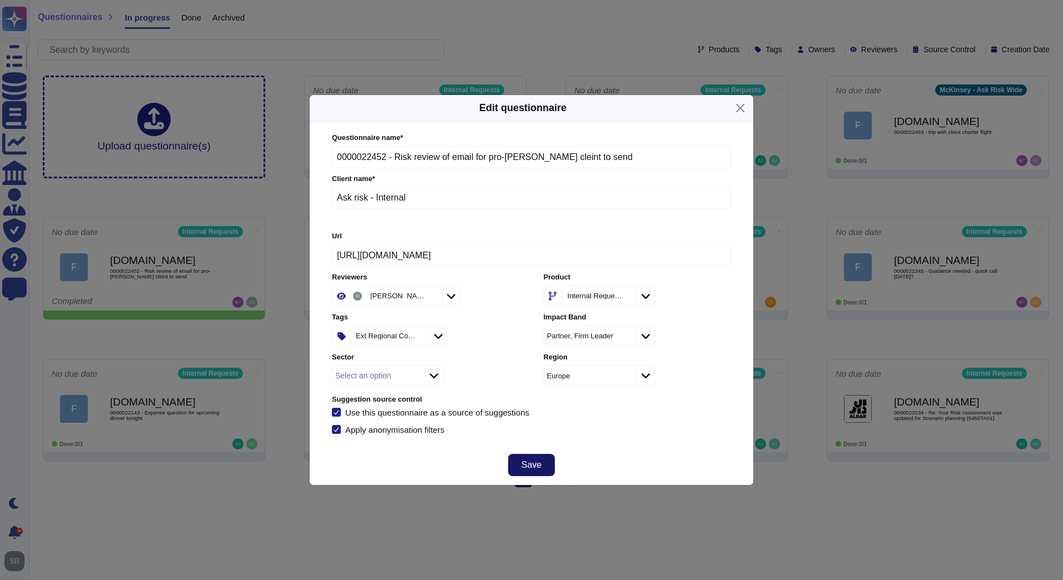
click at [545, 464] on button "Save" at bounding box center [531, 465] width 47 height 22
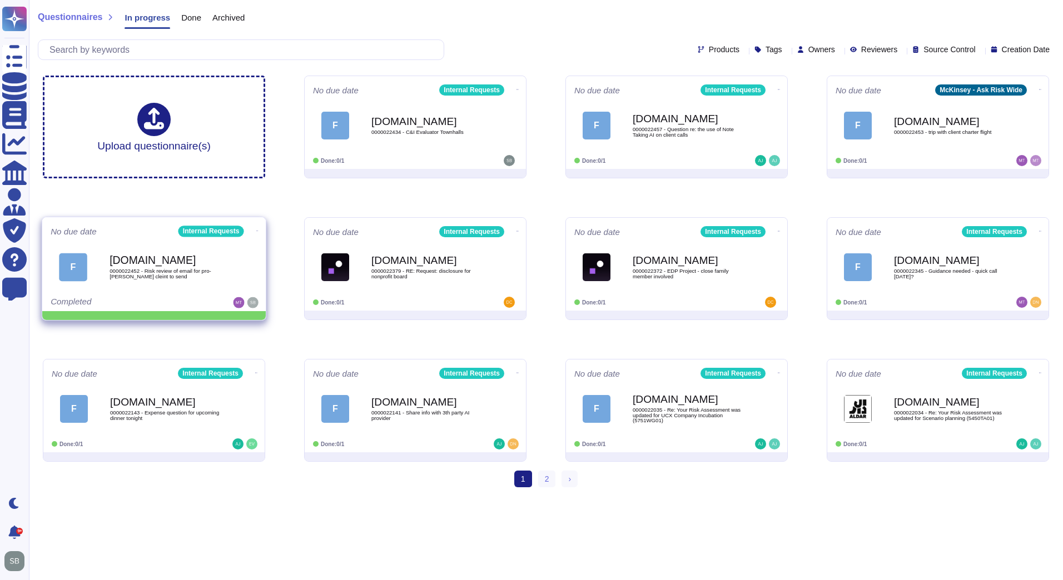
click at [256, 230] on icon at bounding box center [257, 231] width 2 height 3
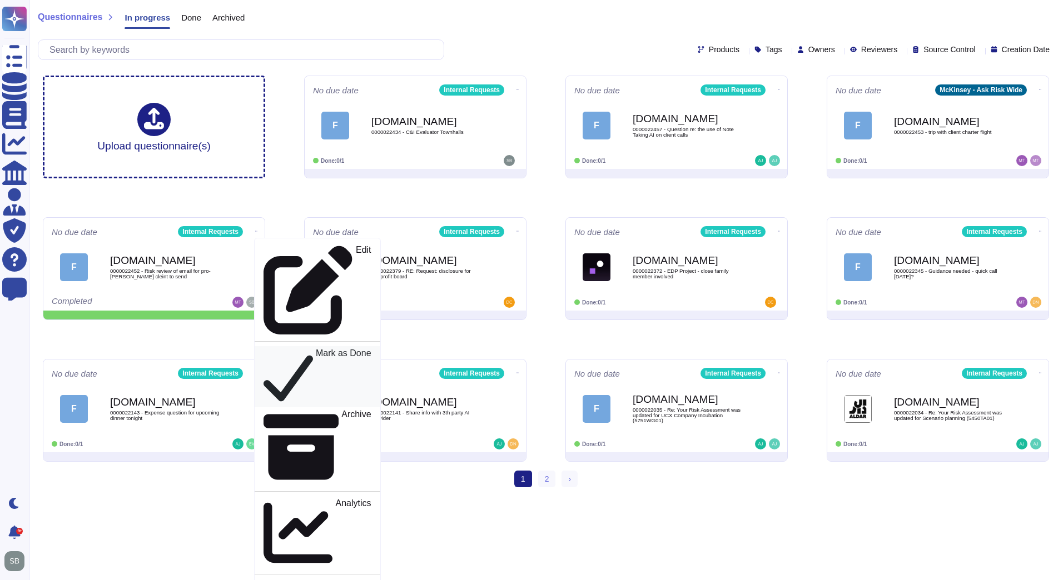
click at [316, 349] on p "Mark as Done" at bounding box center [344, 377] width 56 height 56
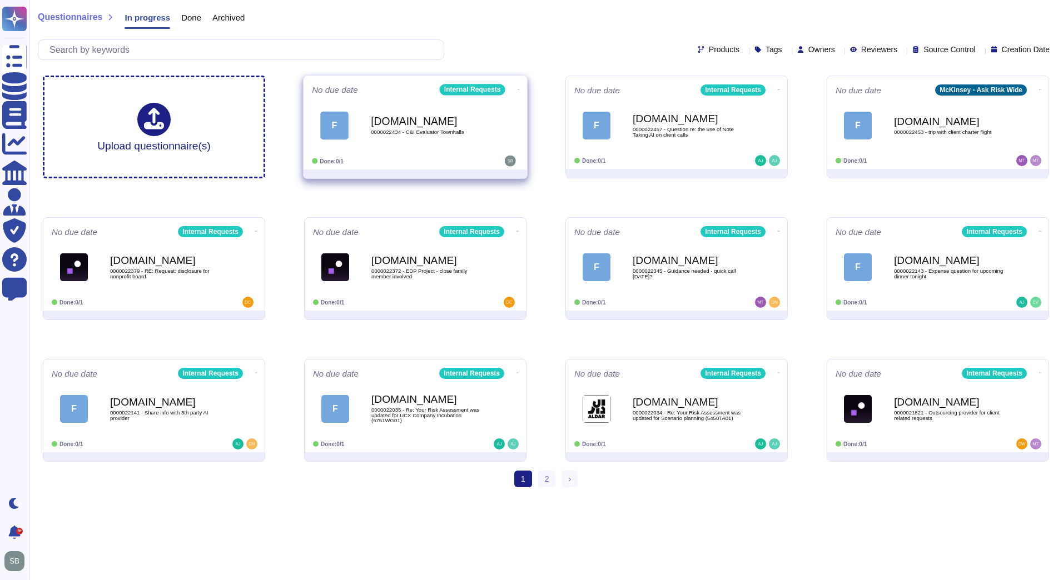
click at [417, 136] on div "[DOMAIN_NAME] 0000022434 - C&I Evaluator Townhalls" at bounding box center [427, 125] width 112 height 45
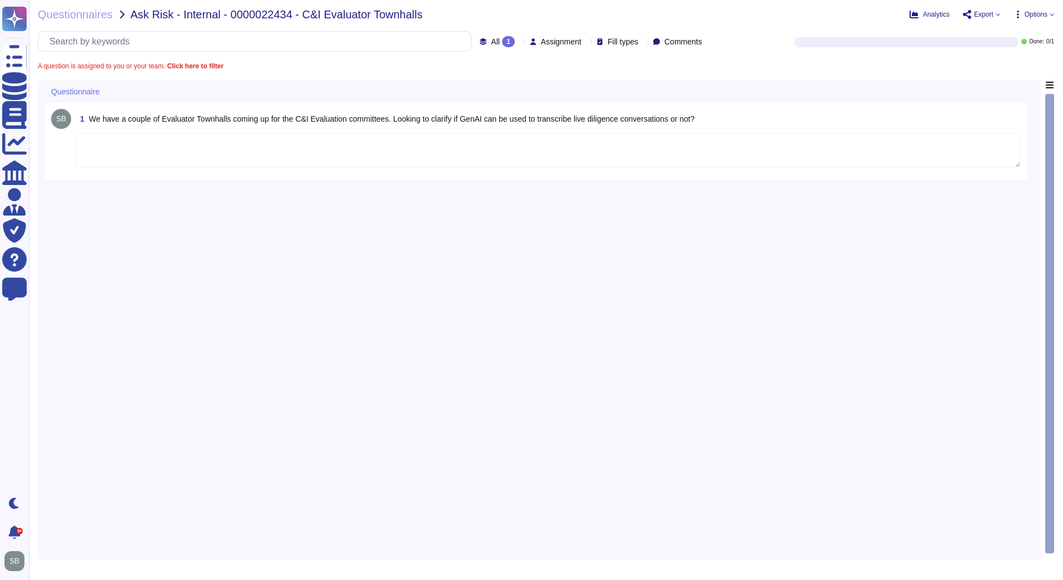
click at [132, 152] on textarea at bounding box center [548, 150] width 945 height 34
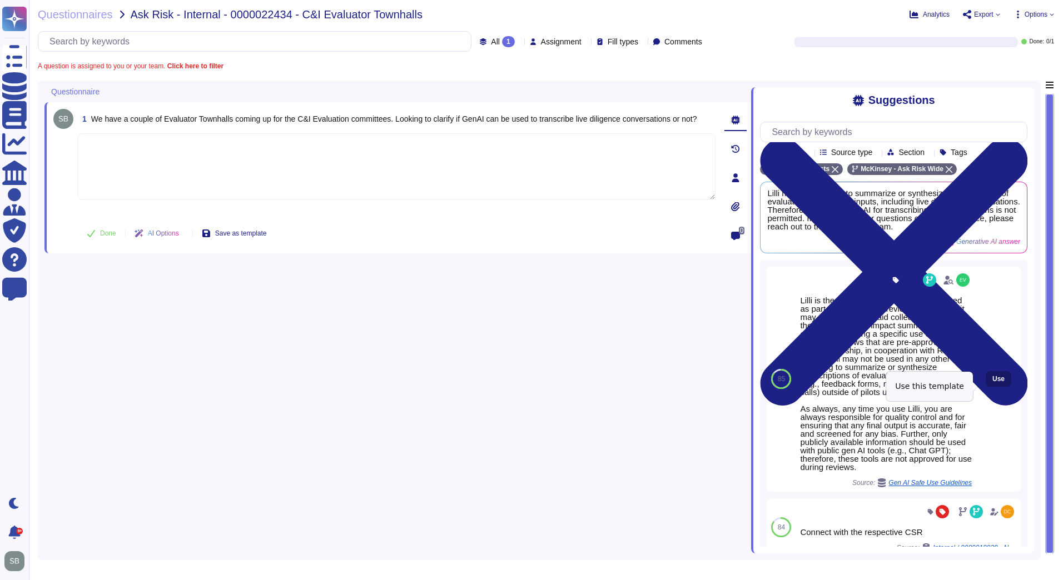
click at [992, 382] on span "Use" at bounding box center [998, 379] width 12 height 7
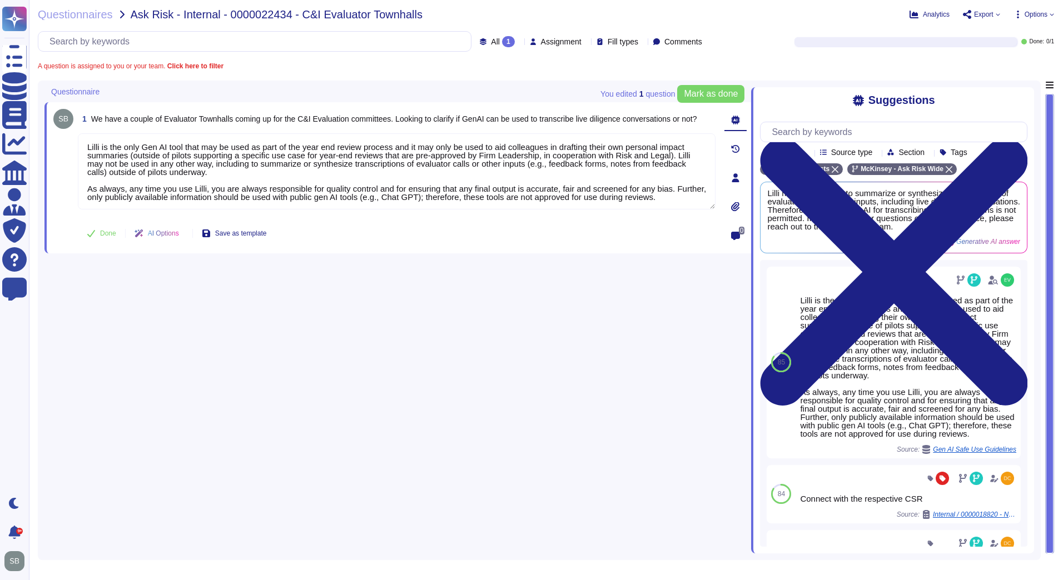
click at [354, 324] on div "1 We have a couple of Evaluator Townhalls coming up for the C&I Evaluation comm…" at bounding box center [397, 317] width 706 height 473
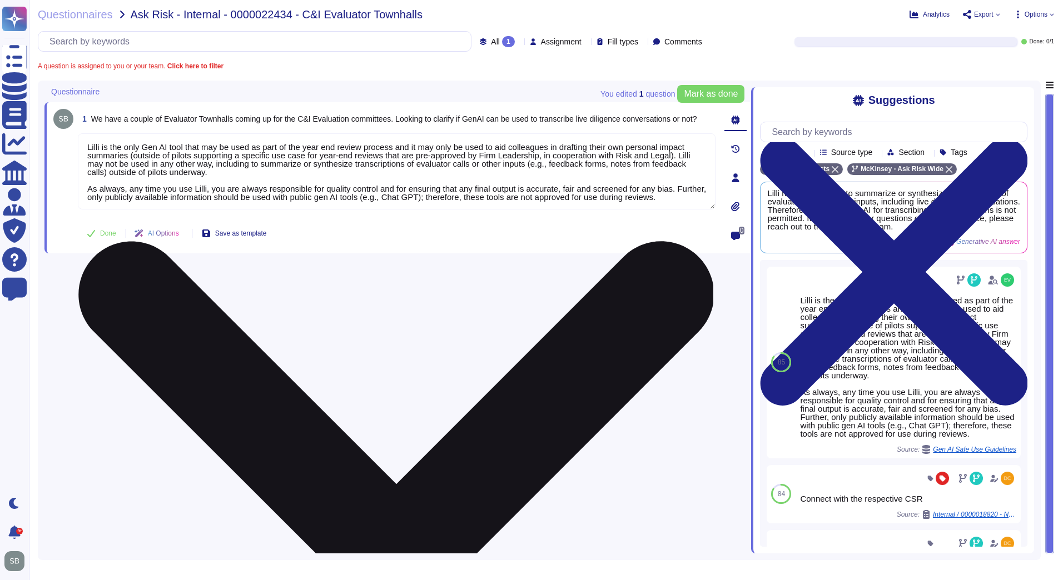
click at [225, 176] on textarea "Lilli is the only Gen AI tool that may be used as part of the year end review p…" at bounding box center [396, 171] width 637 height 76
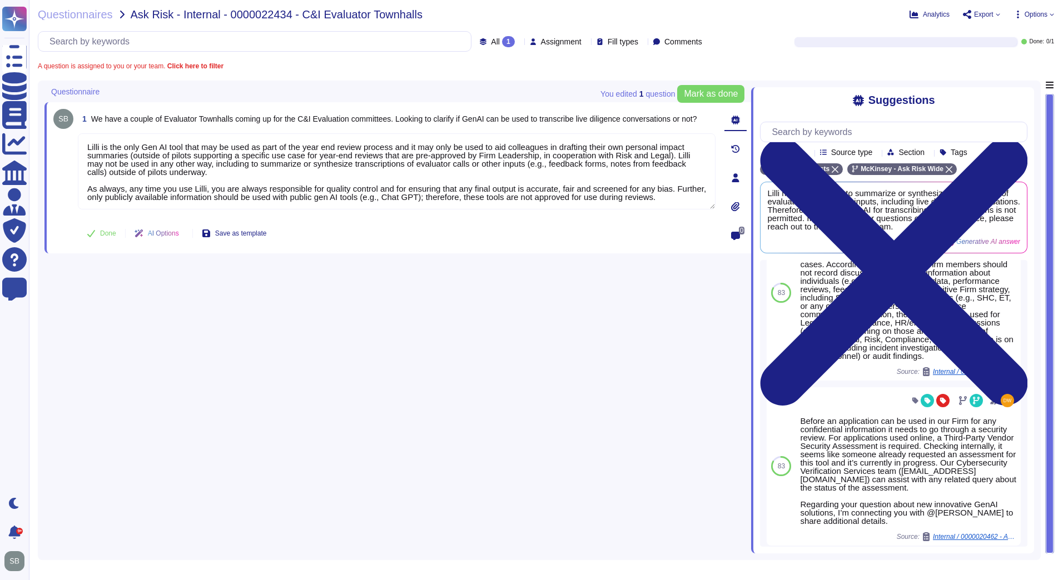
scroll to position [470, 0]
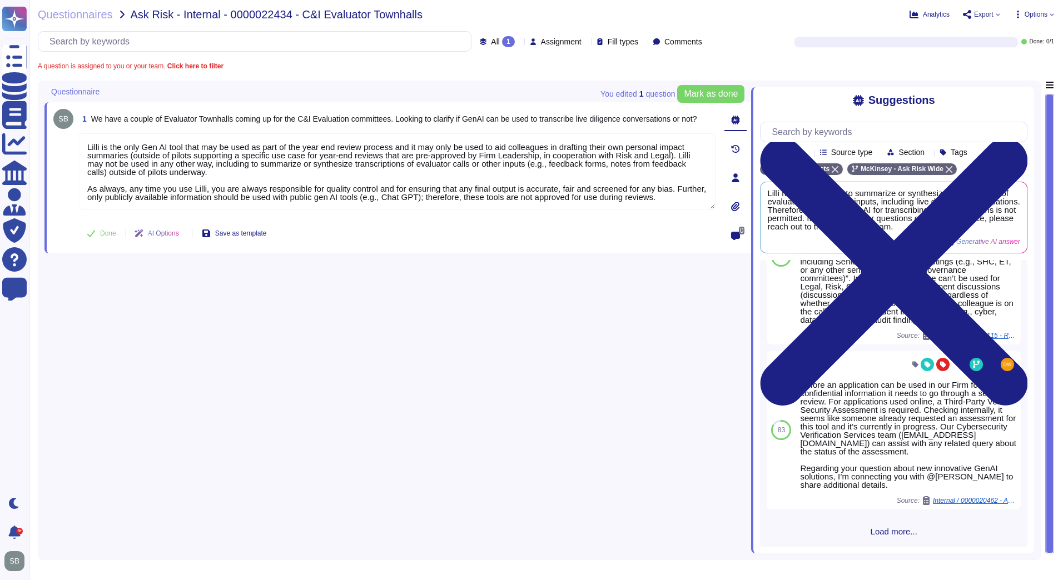
click at [872, 532] on span "Load more..." at bounding box center [893, 531] width 267 height 8
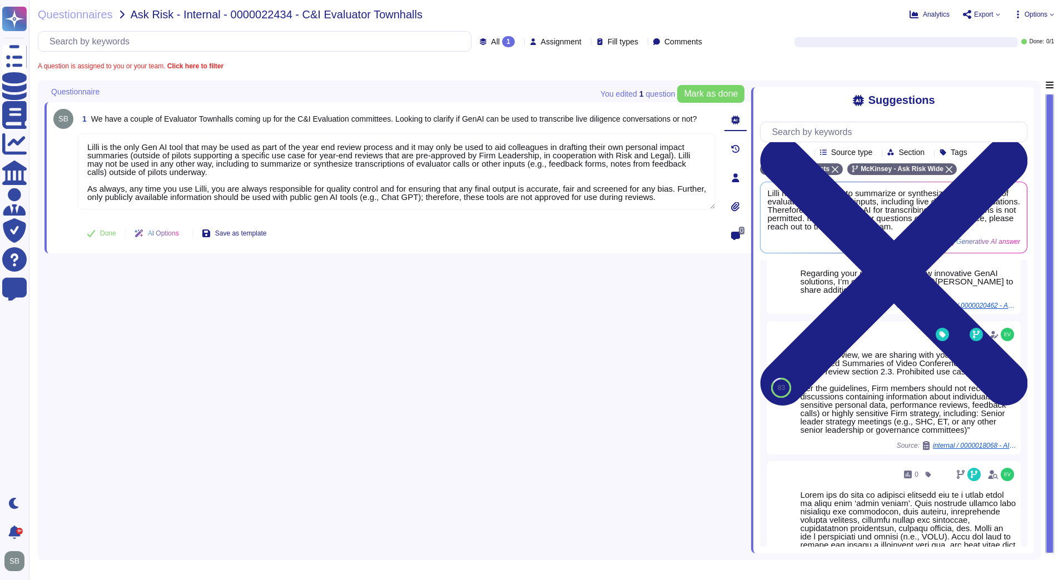
scroll to position [692, 0]
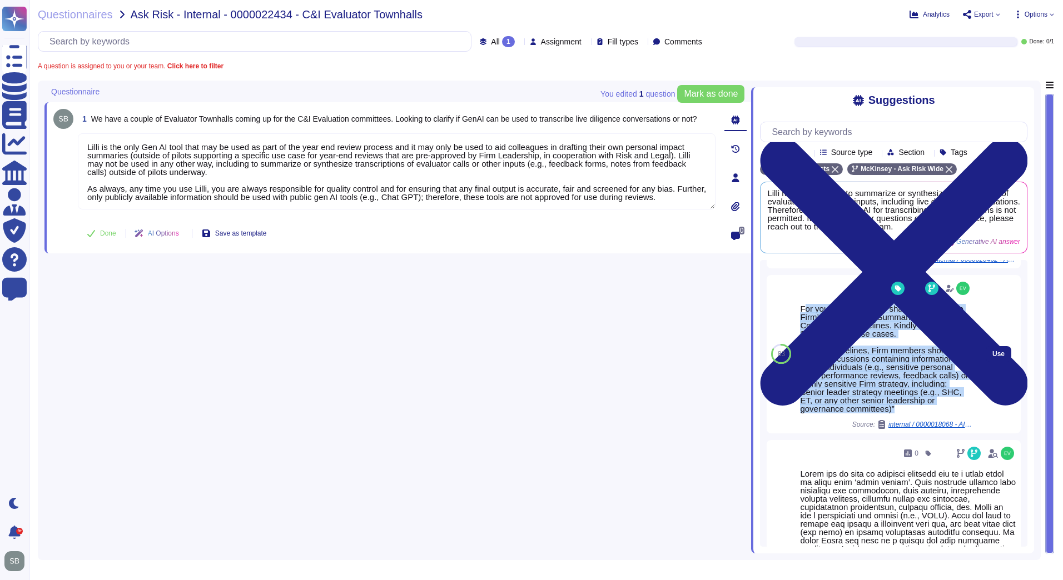
drag, startPoint x: 951, startPoint y: 430, endPoint x: 803, endPoint y: 328, distance: 179.4
click at [803, 328] on div "For your review, we are sharing with you the Firm’s AI-Generated Summaries of V…" at bounding box center [886, 359] width 172 height 108
copy div "or your review, we are sharing with you the Firm’s AI-Generated Summaries of Vi…"
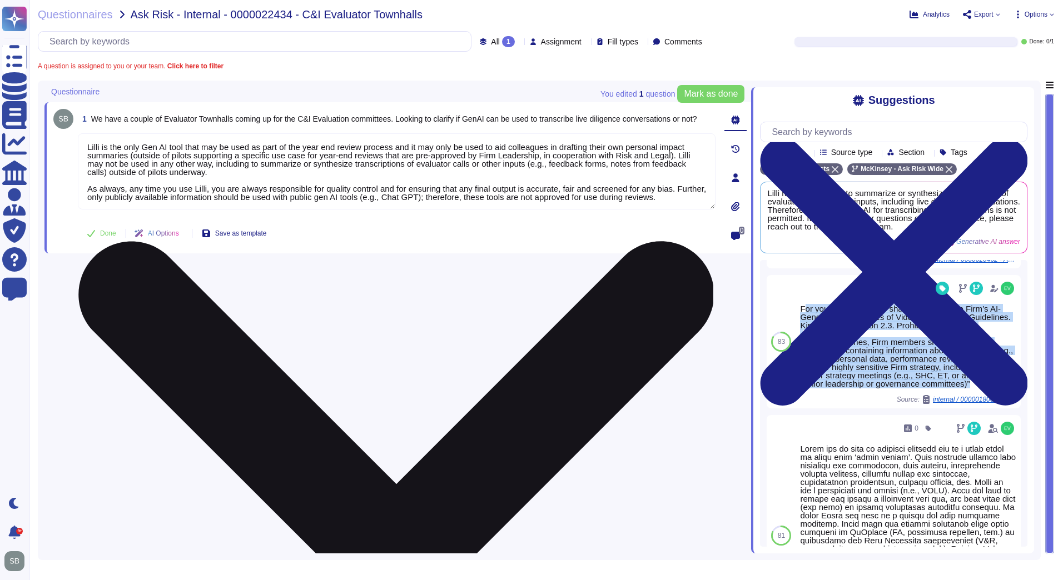
click at [260, 180] on textarea "Lilli is the only Gen AI tool that may be used as part of the year end review p…" at bounding box center [396, 171] width 637 height 76
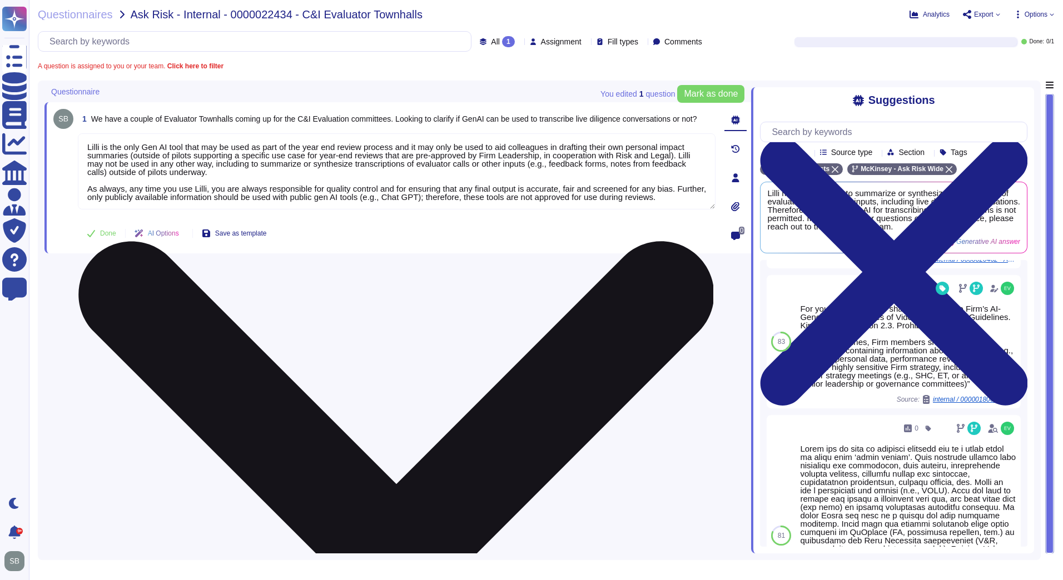
paste textarea "-lor ipsumd sitamet con ad eli sedd ei temp in utl etdolorema al enimadmi venia…"
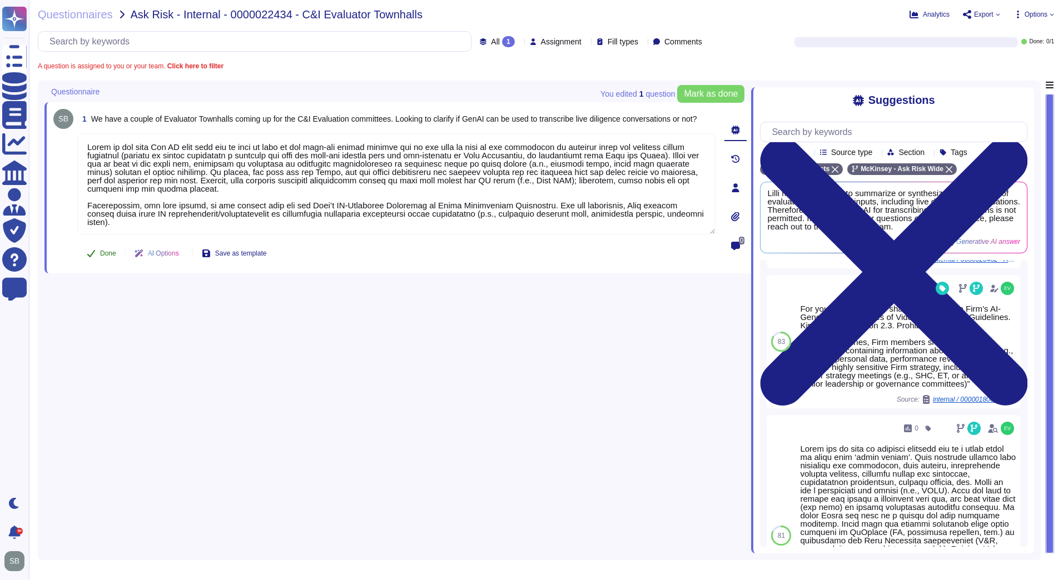
type textarea "Lorem ip dol sita Con AD elit sedd eiu te inci ut labo et dol magn-ali enimad m…"
click at [102, 250] on span "Done" at bounding box center [108, 253] width 16 height 7
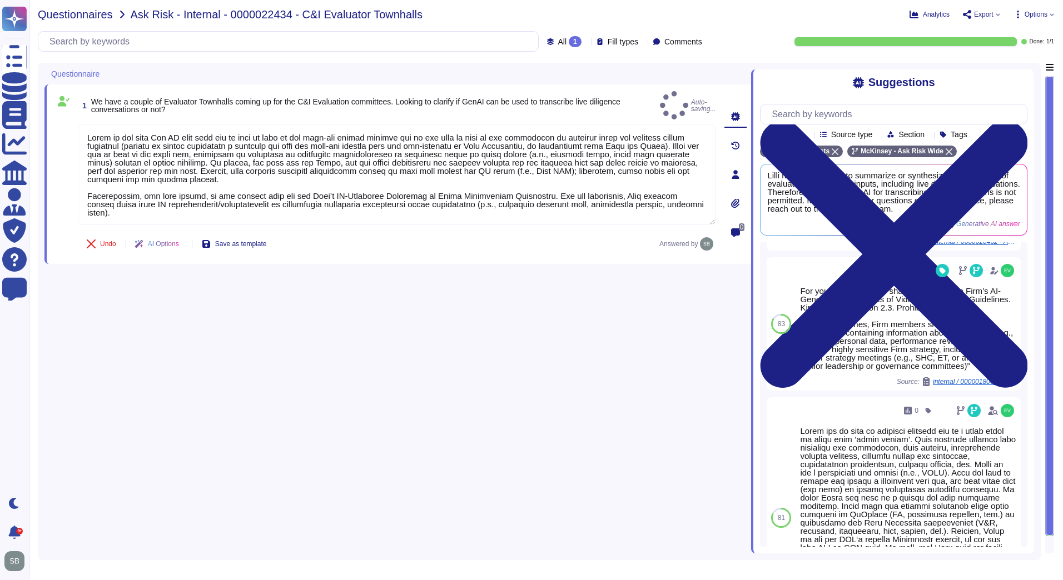
click at [84, 15] on span "Questionnaires" at bounding box center [75, 14] width 75 height 11
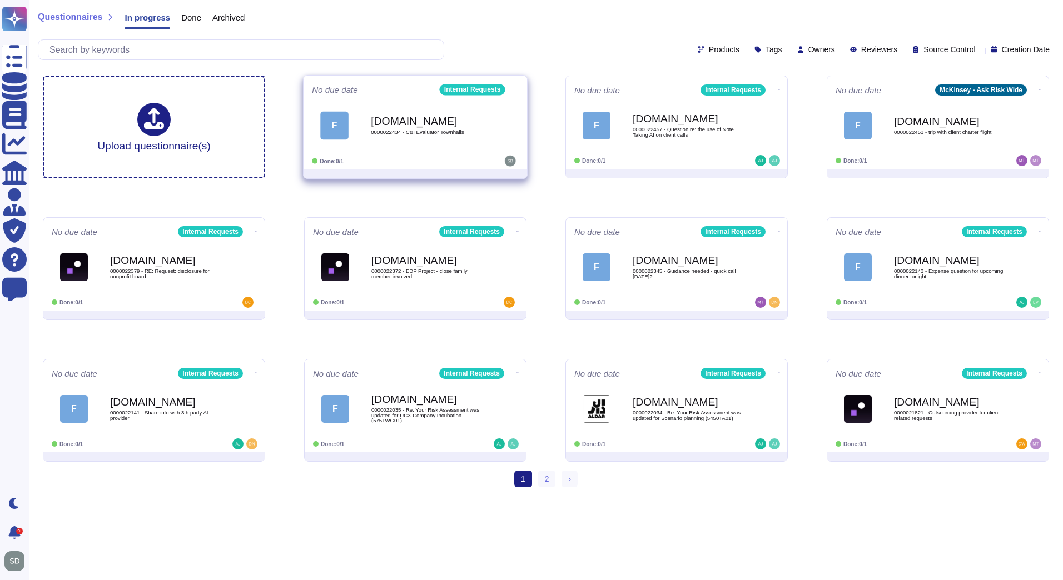
click at [416, 132] on span "0000022434 - C&I Evaluator Townhalls" at bounding box center [427, 132] width 112 height 6
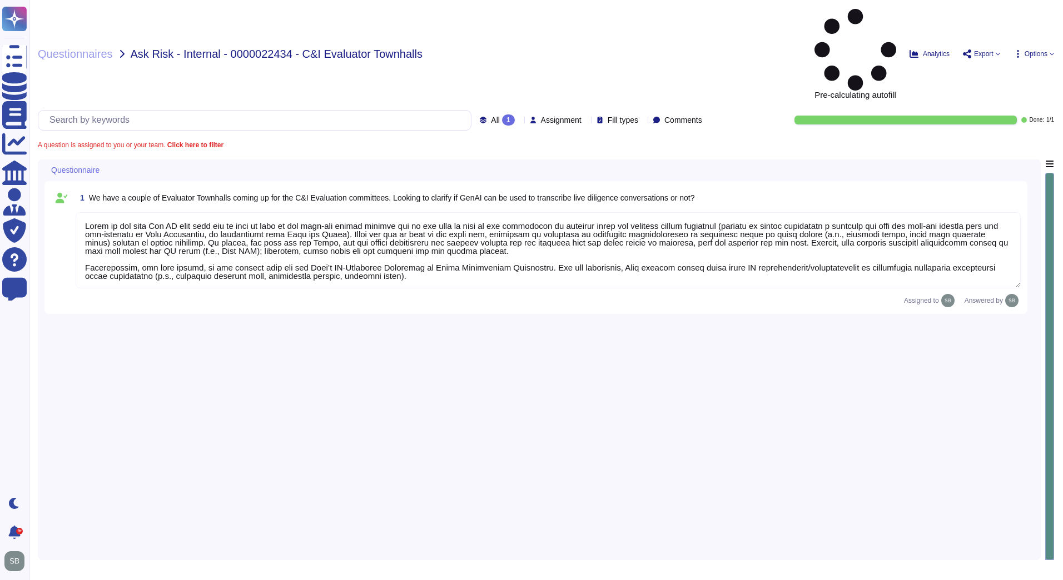
type textarea "Lorem ip dol sita Con AD elit sedd eiu te inci ut labo et dol magn-ali enimad m…"
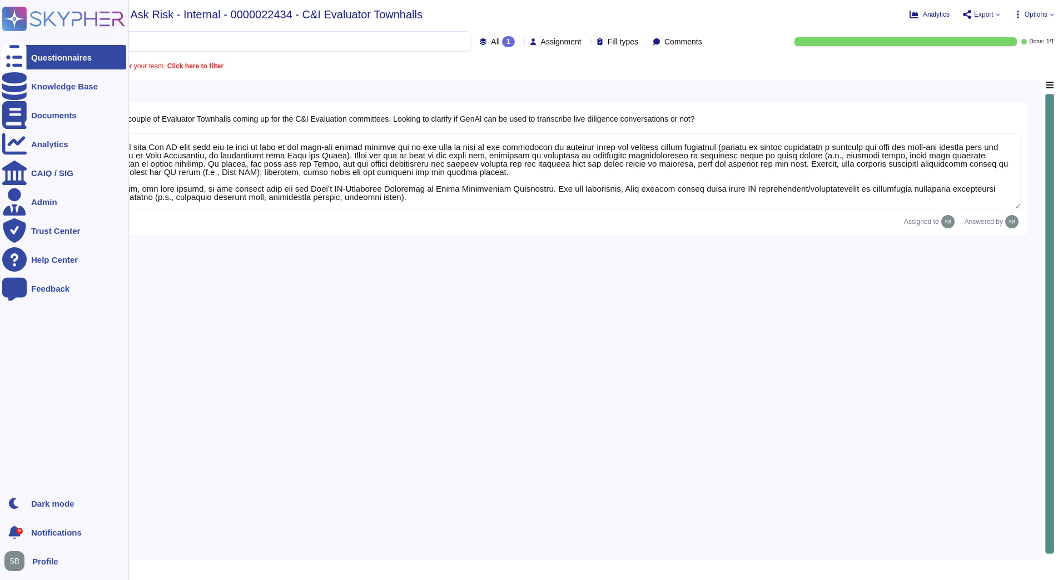
click at [71, 16] on icon at bounding box center [63, 19] width 123 height 24
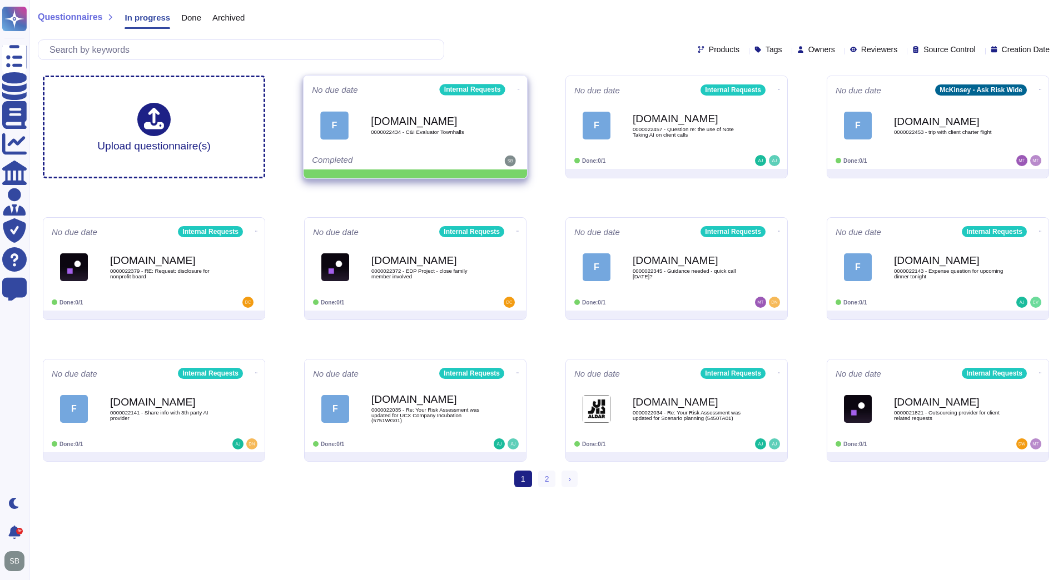
click at [517, 88] on icon at bounding box center [518, 89] width 2 height 3
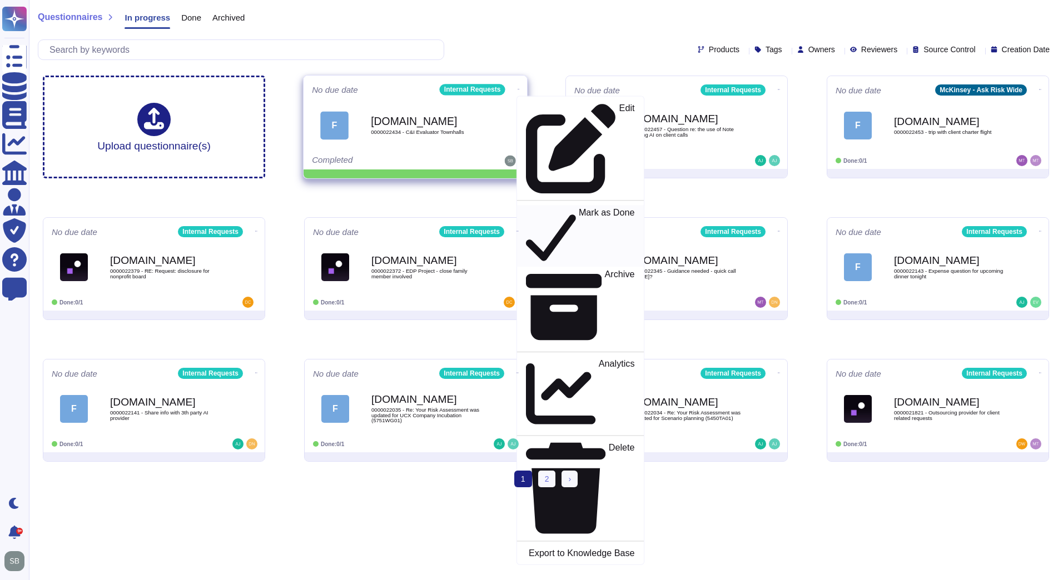
click at [579, 208] on p "Mark as Done" at bounding box center [607, 236] width 56 height 57
